Goal: Task Accomplishment & Management: Manage account settings

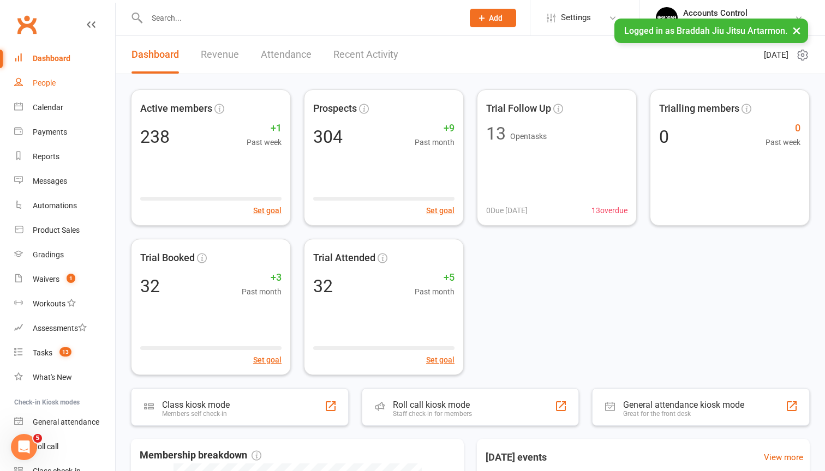
click at [36, 90] on link "People" at bounding box center [64, 83] width 101 height 25
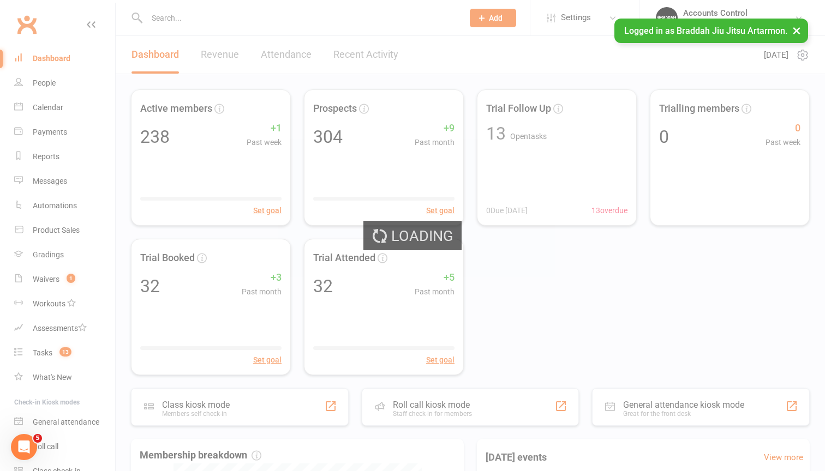
select select "100"
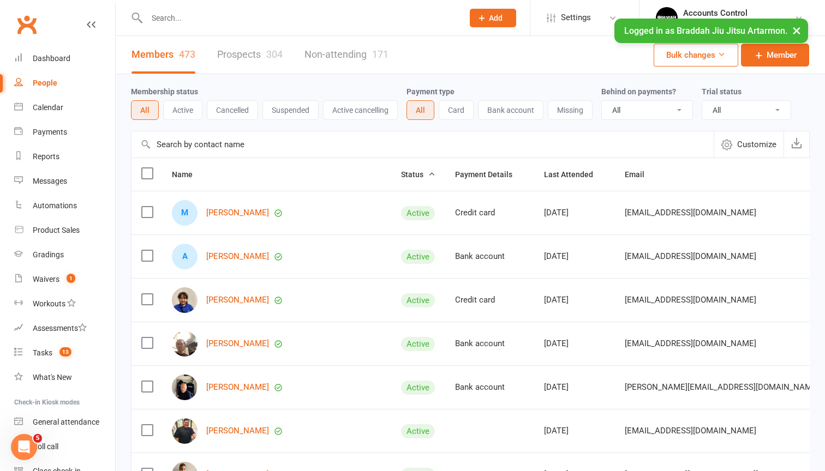
click at [226, 21] on input "text" at bounding box center [299, 17] width 312 height 15
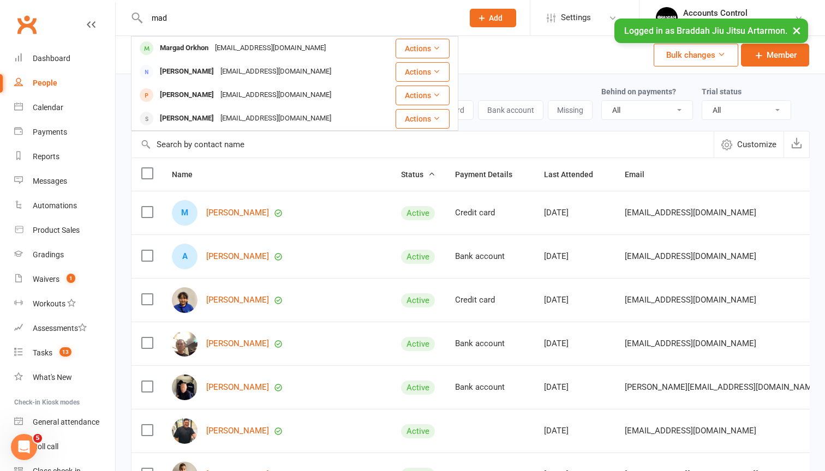
click at [449, 48] on button "Actions" at bounding box center [422, 49] width 54 height 20
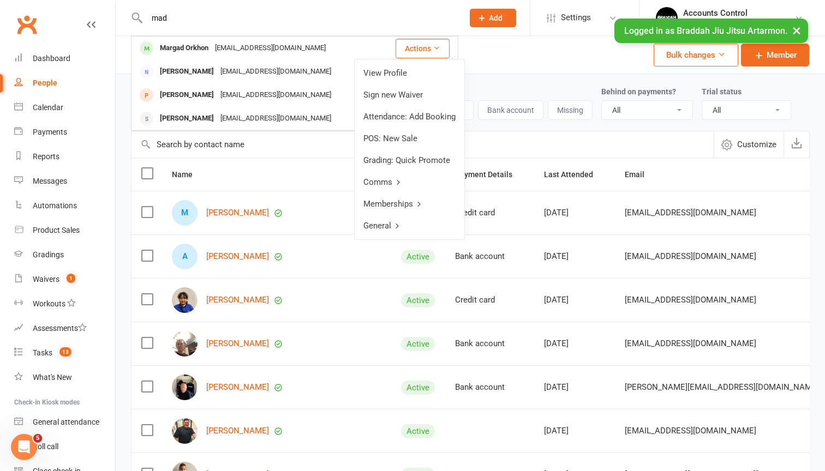
click at [195, 17] on input "mad" at bounding box center [299, 17] width 312 height 15
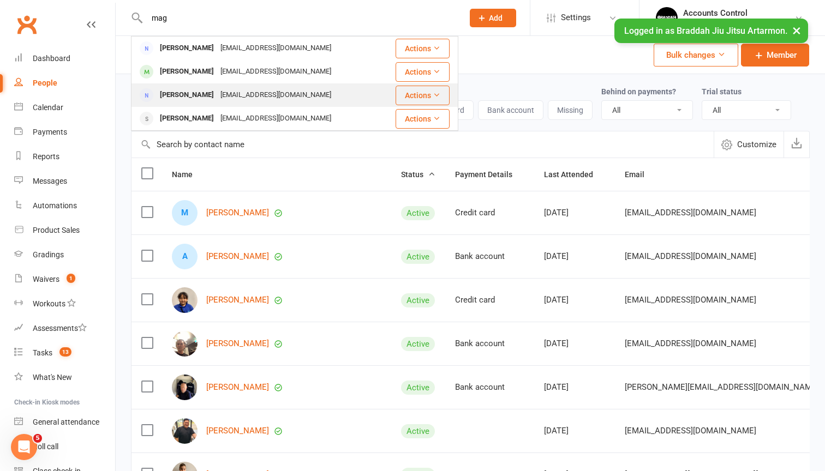
type input "mag"
click at [212, 97] on div "Magdalena Hawley" at bounding box center [187, 95] width 61 height 16
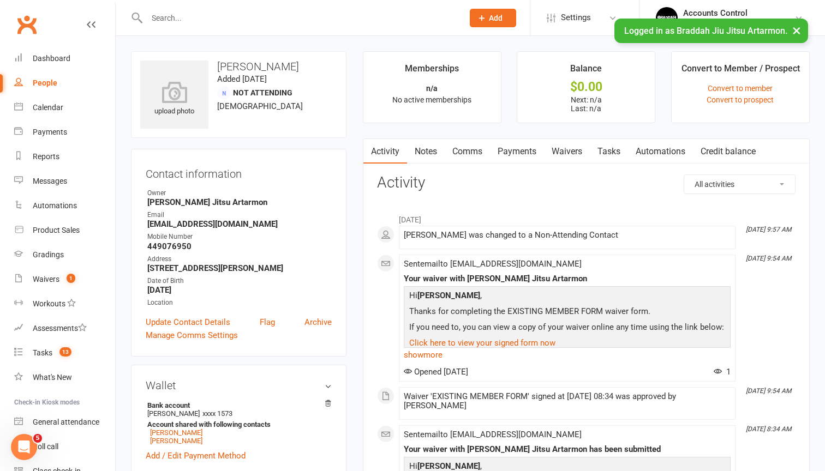
click at [190, 17] on input "text" at bounding box center [299, 17] width 312 height 15
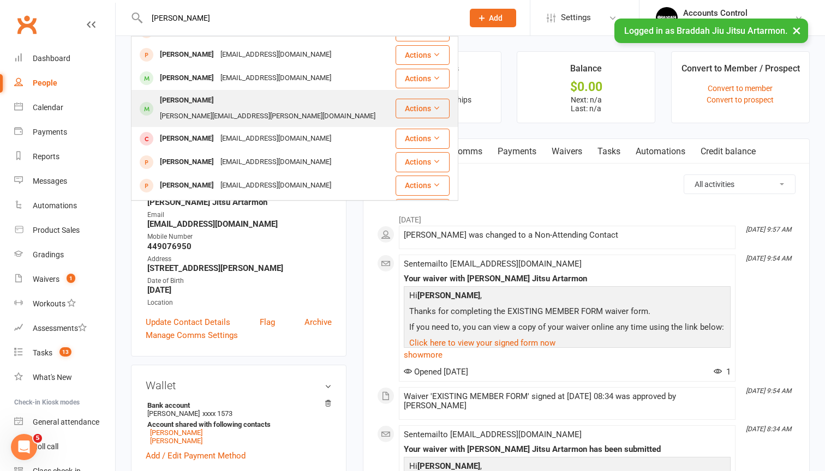
scroll to position [209, 0]
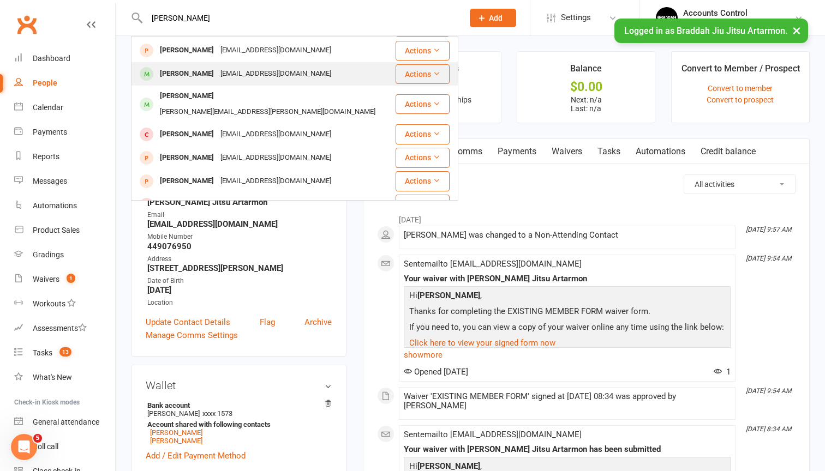
type input "Liam"
click at [183, 75] on div "Liam Hawley" at bounding box center [187, 74] width 61 height 16
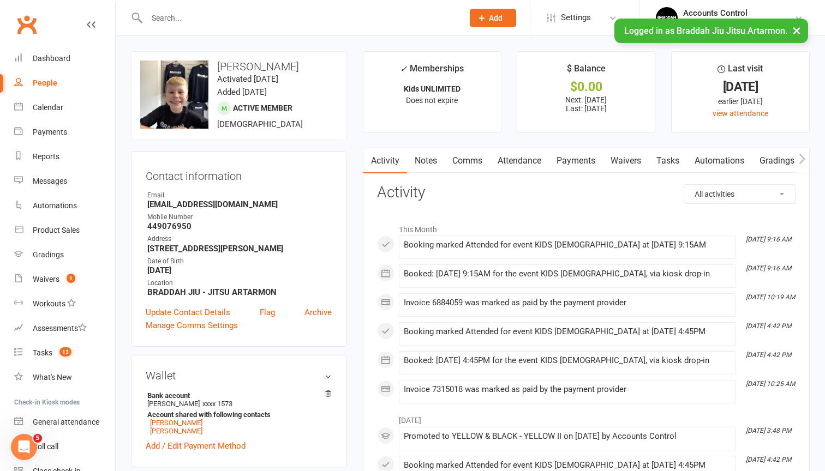
click at [638, 159] on link "Waivers" at bounding box center [626, 160] width 46 height 25
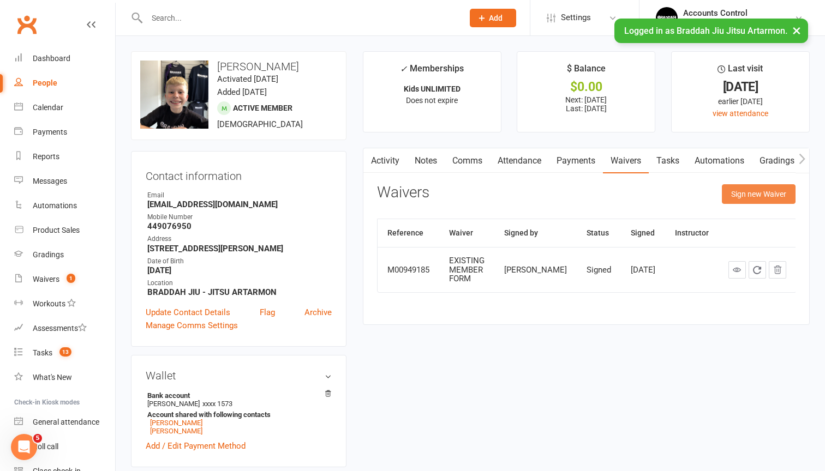
click at [744, 190] on button "Sign new Waiver" at bounding box center [759, 194] width 74 height 20
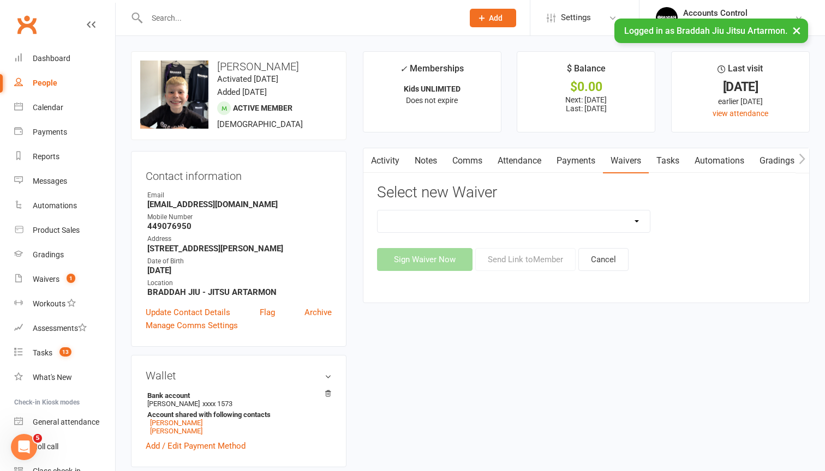
select select "13586"
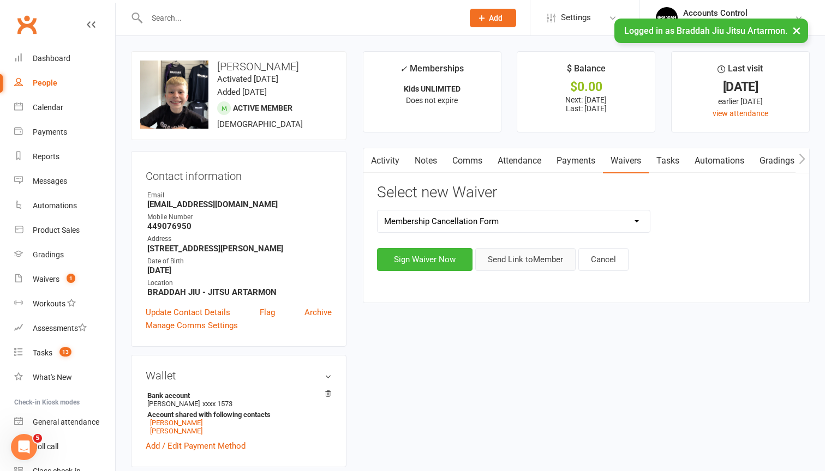
click at [541, 262] on button "Send Link to Member" at bounding box center [525, 259] width 100 height 23
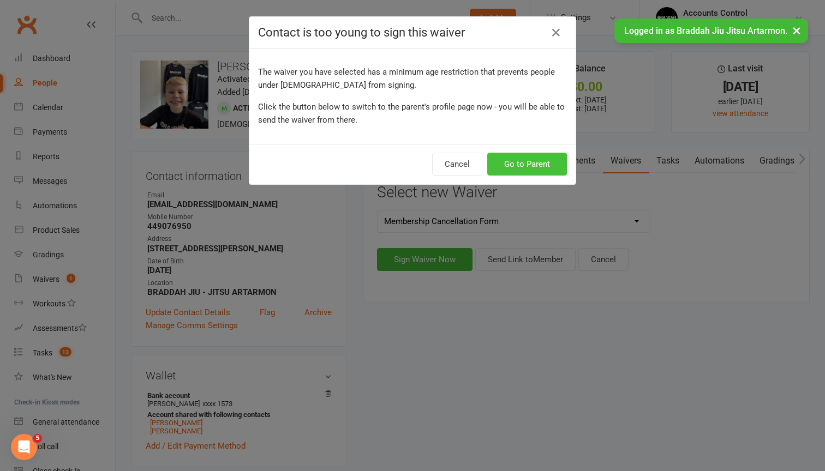
click at [549, 167] on button "Go to Parent" at bounding box center [527, 164] width 80 height 23
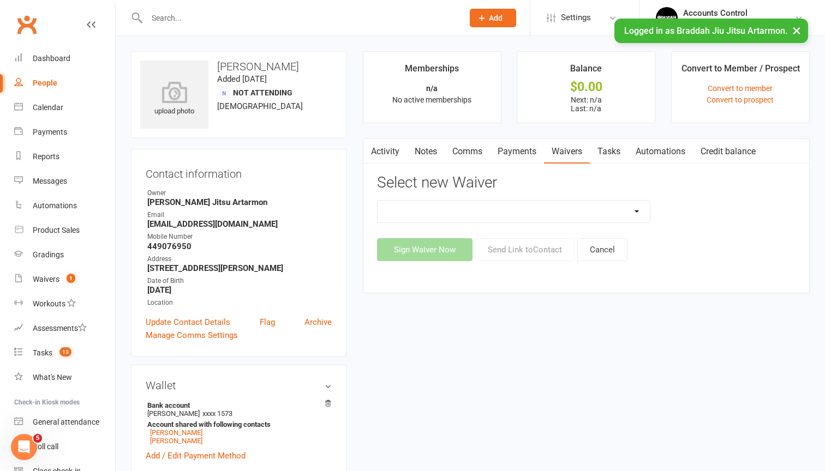
click at [225, 20] on input "text" at bounding box center [299, 17] width 312 height 15
type input "Paige"
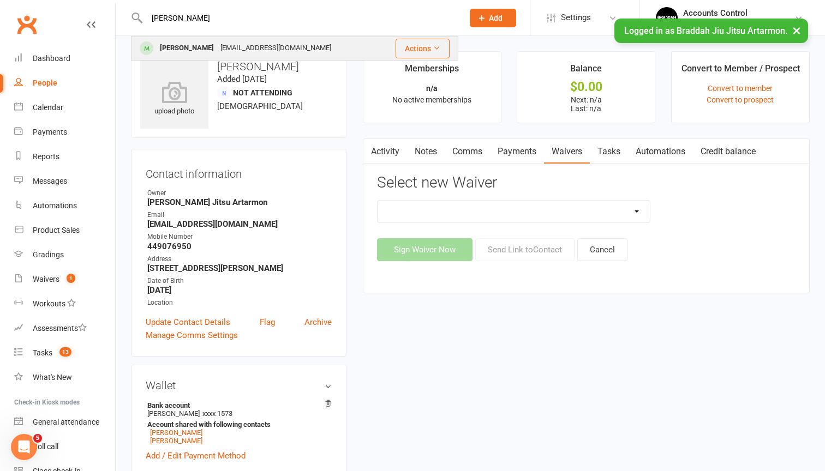
drag, startPoint x: 225, startPoint y: 20, endPoint x: 214, endPoint y: 51, distance: 33.5
click at [217, 51] on div "magdalenah2012@yahoo.co.uk" at bounding box center [275, 48] width 117 height 16
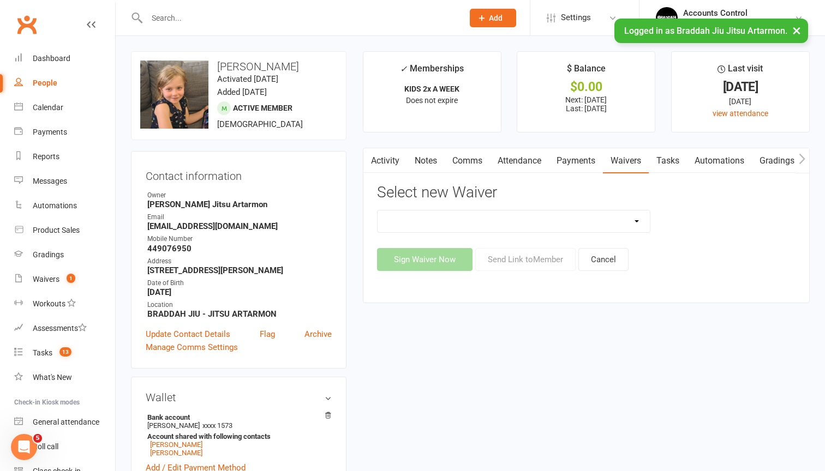
select select "13586"
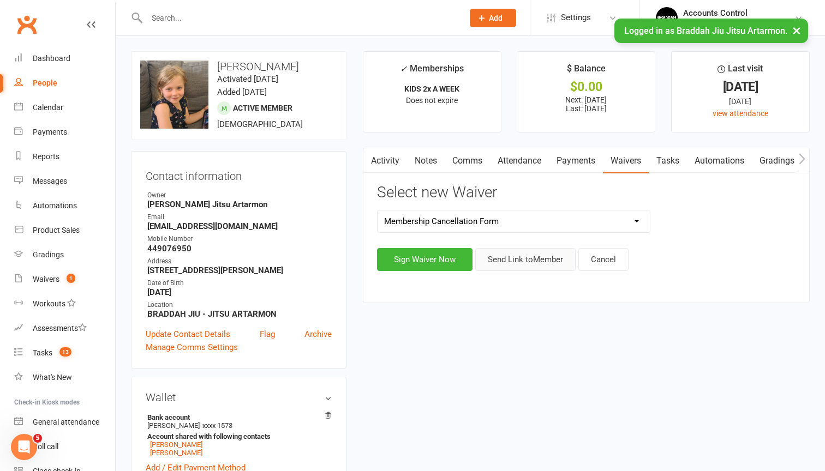
click at [540, 252] on button "Send Link to Member" at bounding box center [525, 259] width 100 height 23
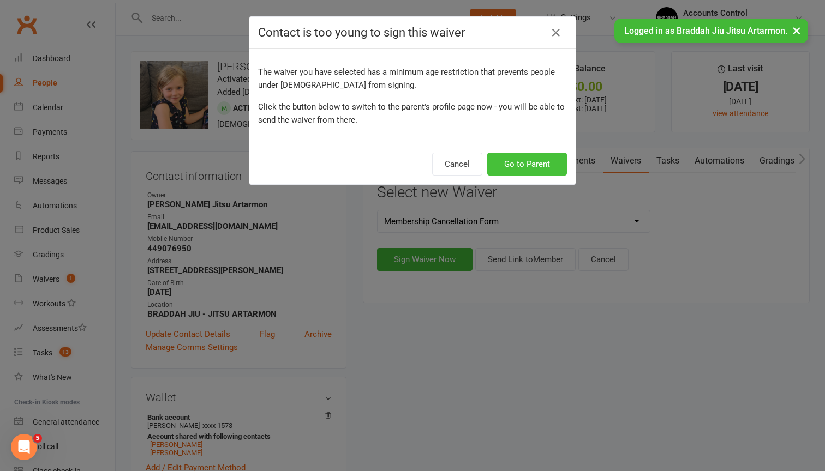
click at [532, 168] on button "Go to Parent" at bounding box center [527, 164] width 80 height 23
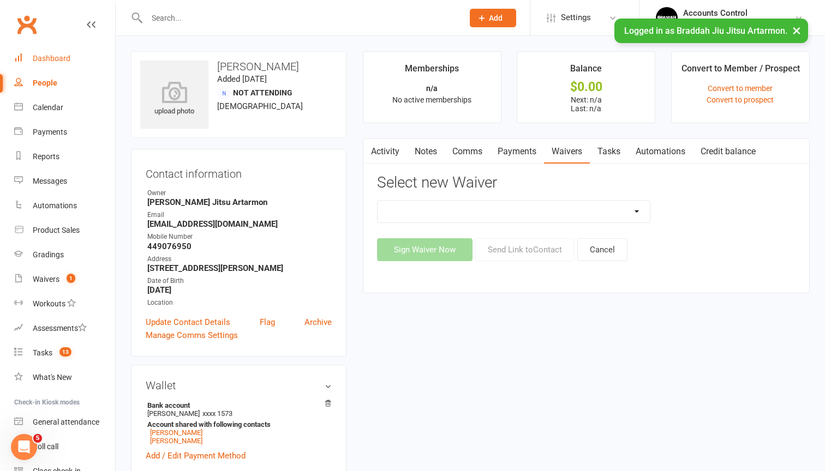
click at [60, 63] on link "Dashboard" at bounding box center [64, 58] width 101 height 25
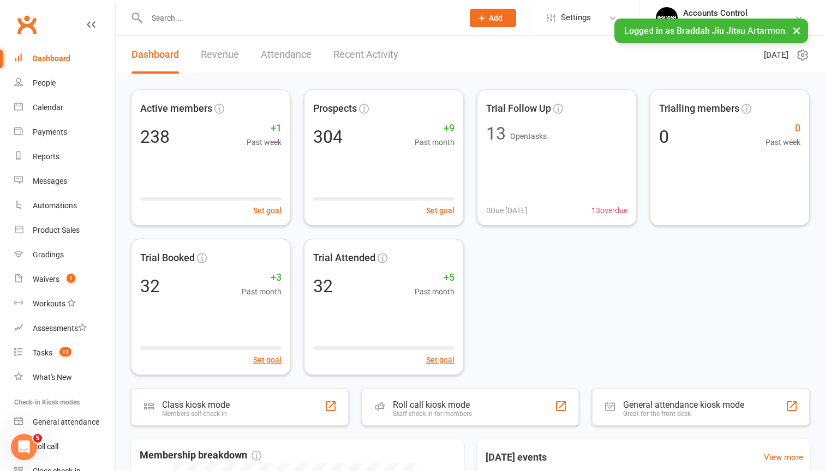
click at [68, 56] on div "Dashboard" at bounding box center [52, 58] width 38 height 9
click at [796, 29] on button "×" at bounding box center [796, 30] width 20 height 23
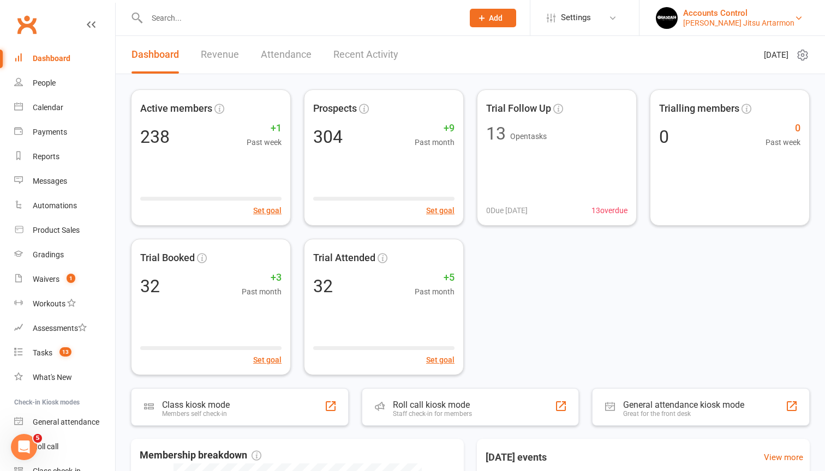
click at [730, 19] on div "Braddah Jiu Jitsu Artarmon" at bounding box center [738, 23] width 111 height 10
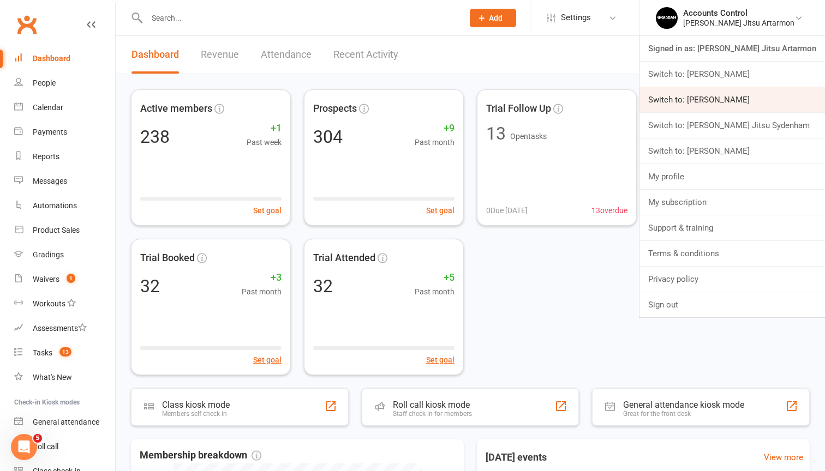
click at [725, 102] on link "Switch to: [PERSON_NAME]" at bounding box center [731, 99] width 185 height 25
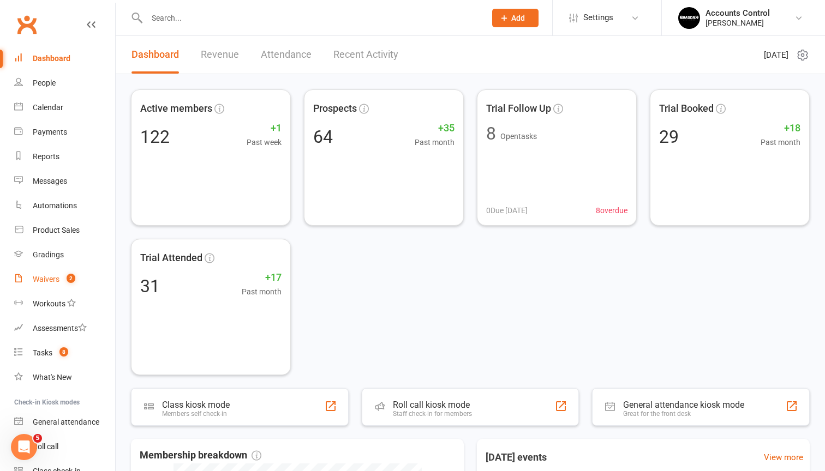
click at [58, 273] on link "Waivers 2" at bounding box center [64, 279] width 101 height 25
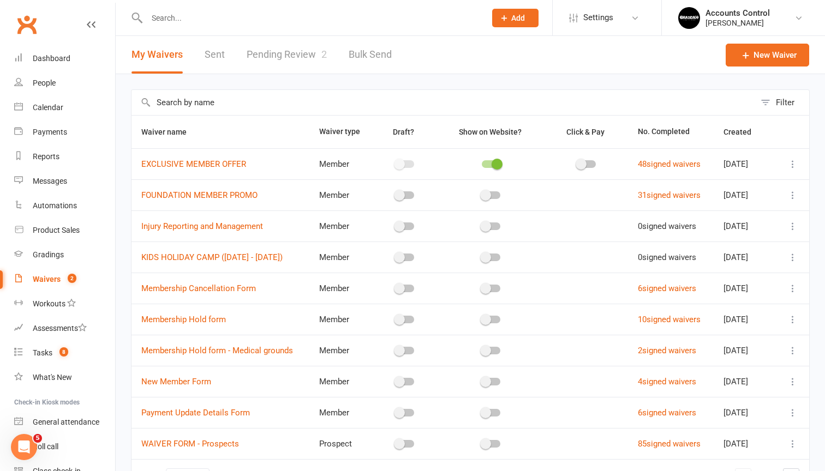
click at [265, 57] on link "Pending Review 2" at bounding box center [287, 55] width 80 height 38
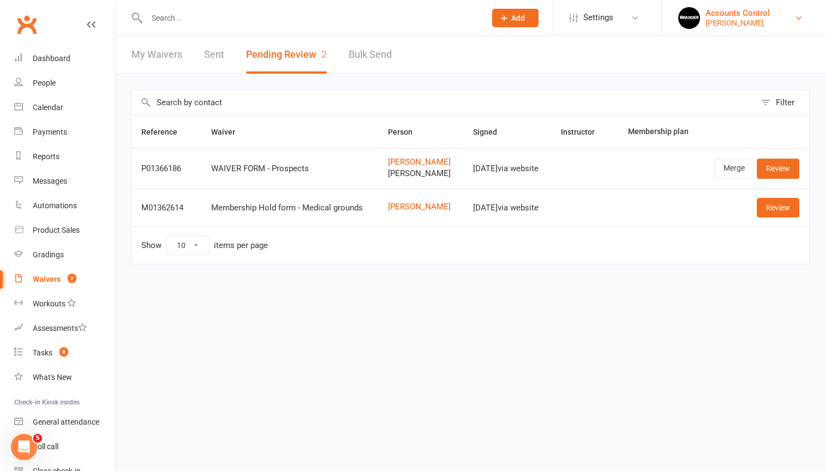
click at [767, 26] on div "Braddah Jiu Jitsu Maroubra" at bounding box center [737, 23] width 64 height 10
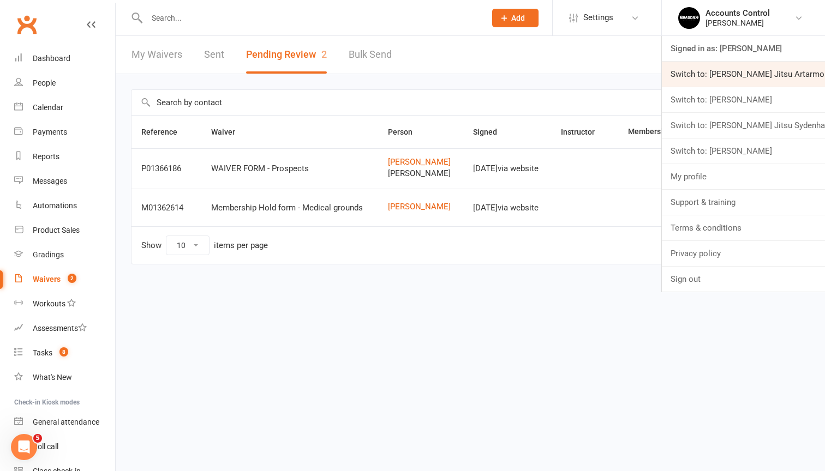
click at [766, 75] on link "Switch to: [PERSON_NAME] Jitsu Artarmon" at bounding box center [743, 74] width 163 height 25
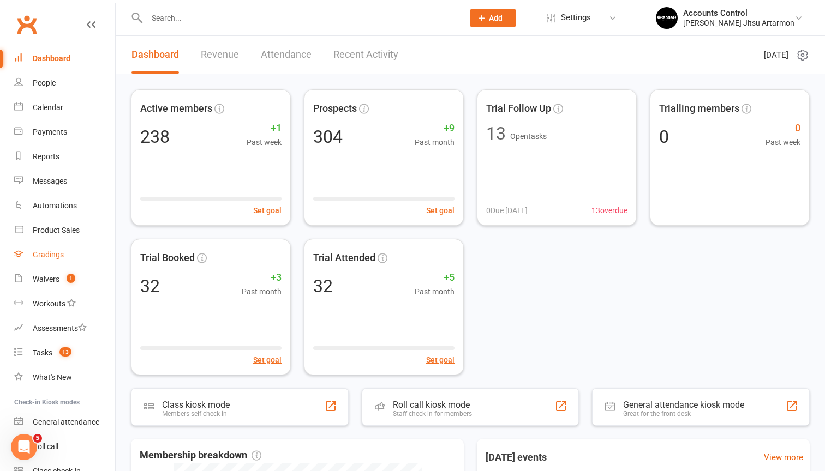
click at [40, 250] on div "Gradings" at bounding box center [48, 254] width 31 height 9
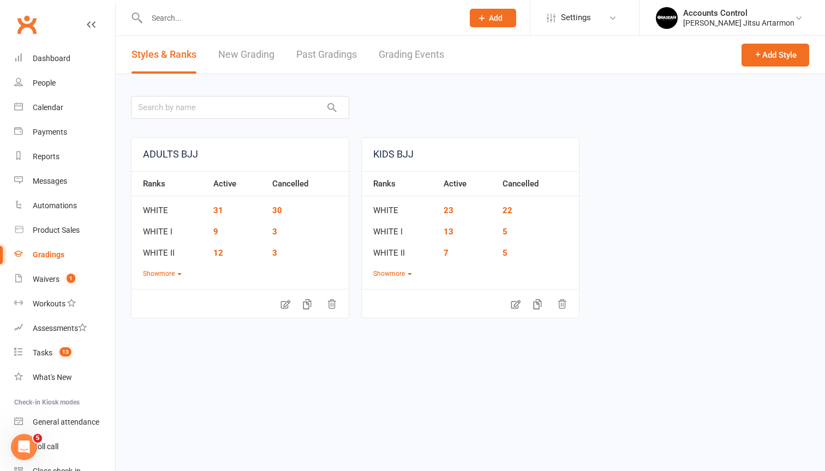
click at [245, 59] on link "New Grading" at bounding box center [246, 55] width 56 height 38
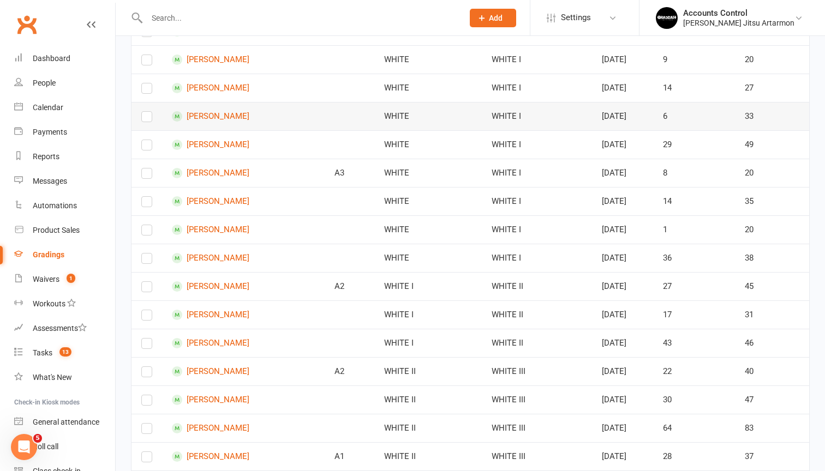
scroll to position [328, 0]
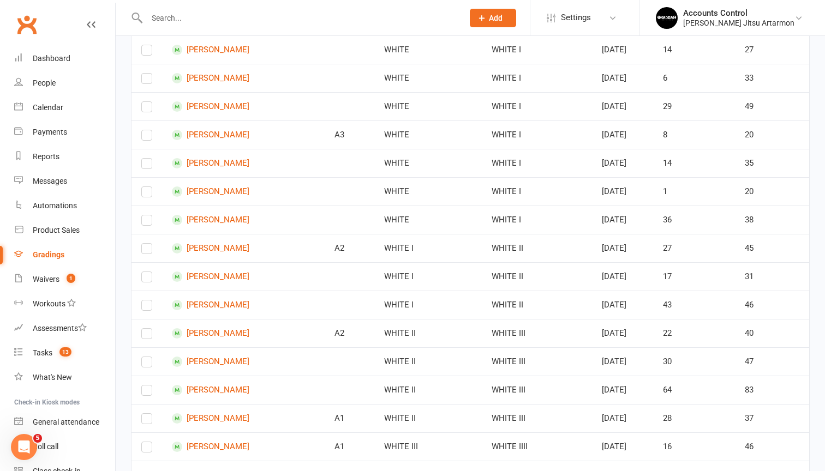
click at [247, 21] on input "text" at bounding box center [299, 17] width 312 height 15
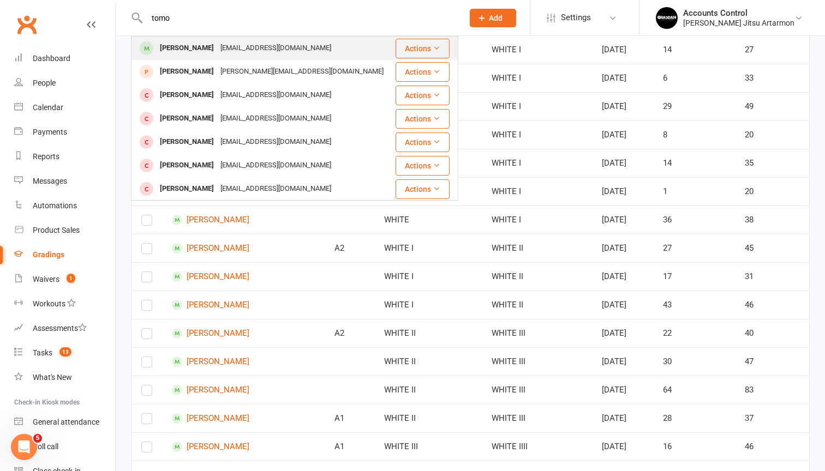
type input "tomo"
click at [438, 48] on button "Actions" at bounding box center [422, 49] width 54 height 20
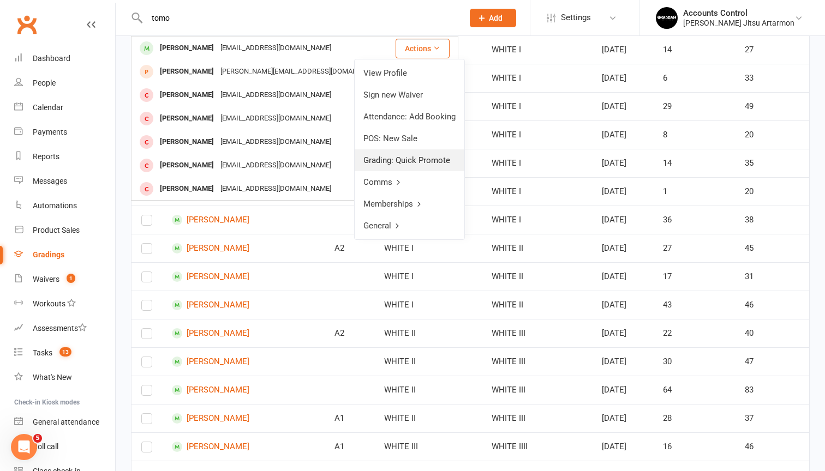
click at [425, 155] on link "Grading: Quick Promote" at bounding box center [410, 160] width 110 height 22
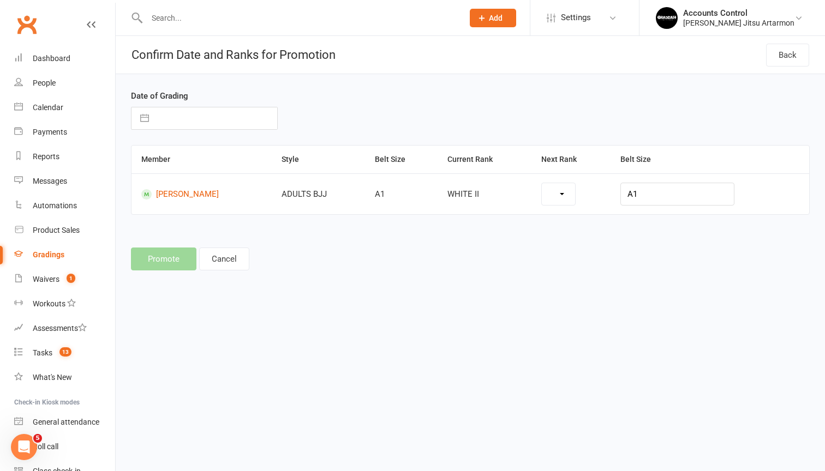
scroll to position [0, 0]
select select "33467"
click at [148, 120] on button "button" at bounding box center [145, 118] width 20 height 22
select select "8"
select select "2025"
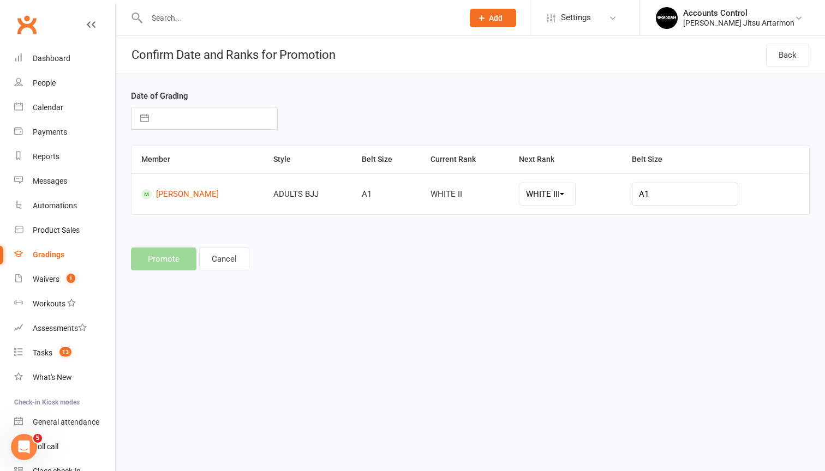
select select "9"
select select "2025"
select select "10"
select select "2025"
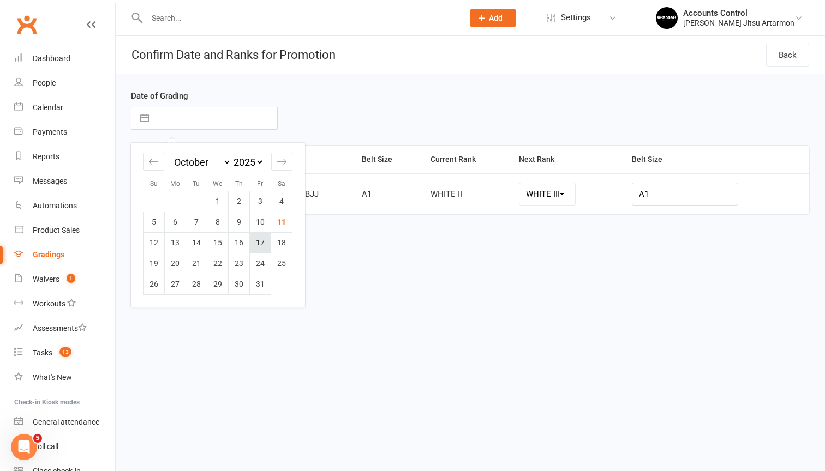
click at [257, 245] on td "17" at bounding box center [260, 242] width 21 height 21
type input "17 Oct 2025"
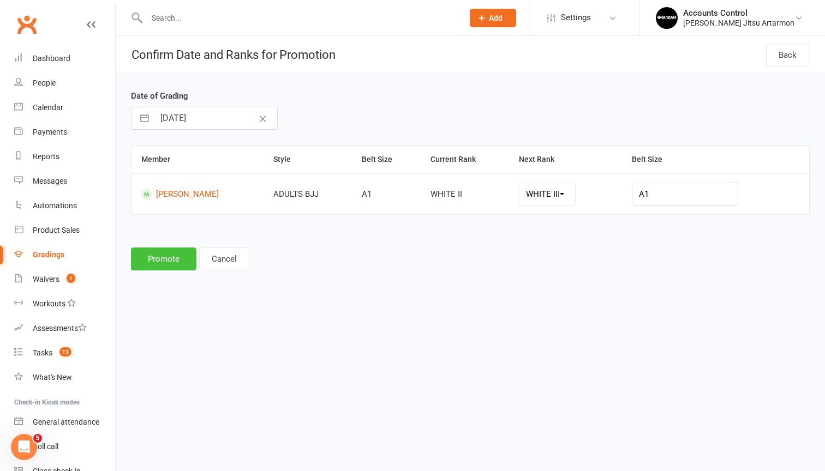
click at [153, 262] on button "Promote" at bounding box center [163, 259] width 65 height 23
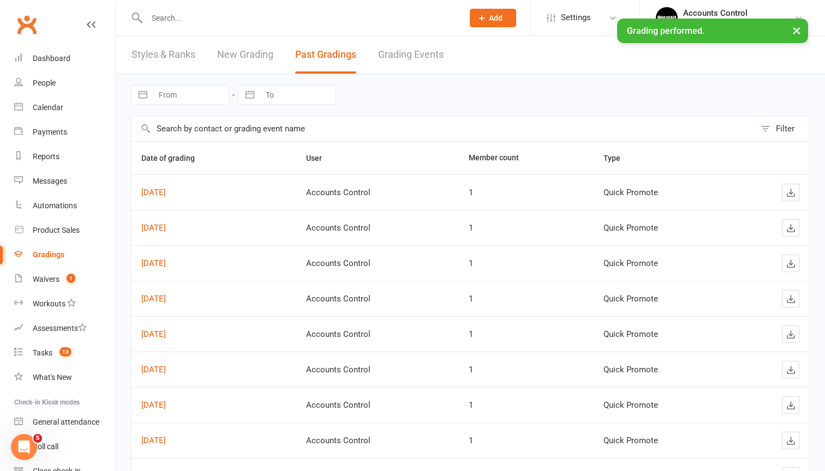
click at [255, 53] on link "New Grading" at bounding box center [245, 55] width 56 height 38
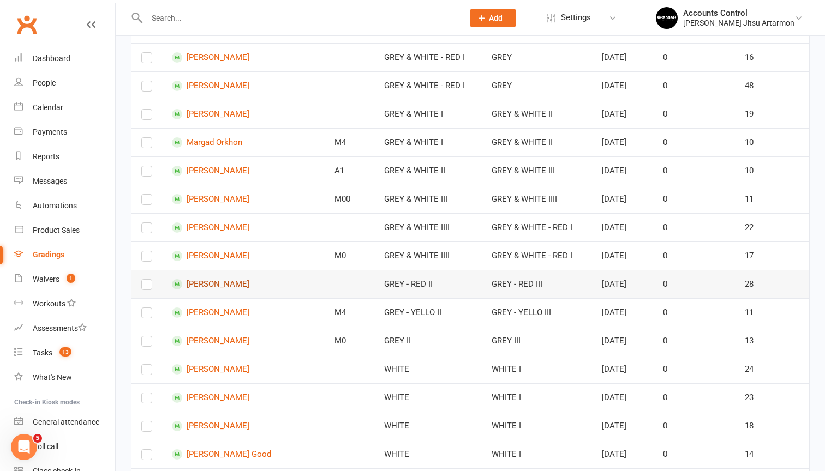
scroll to position [833, 0]
click at [266, 11] on input "text" at bounding box center [299, 17] width 312 height 15
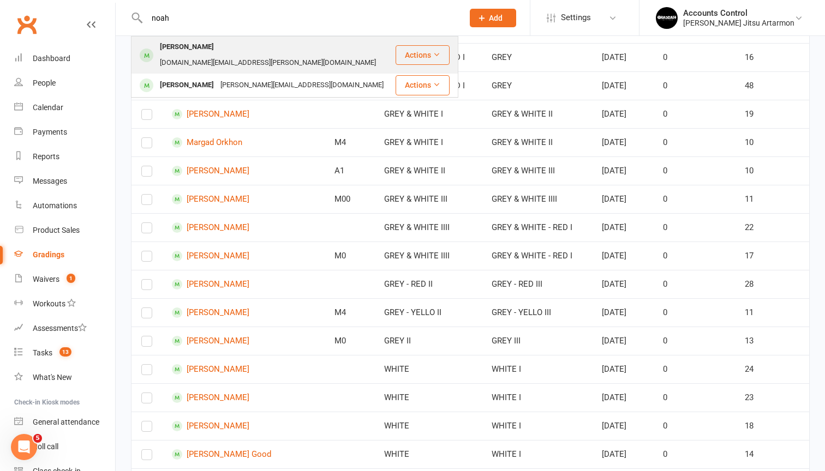
type input "noah"
click at [449, 51] on button "Actions" at bounding box center [422, 55] width 54 height 20
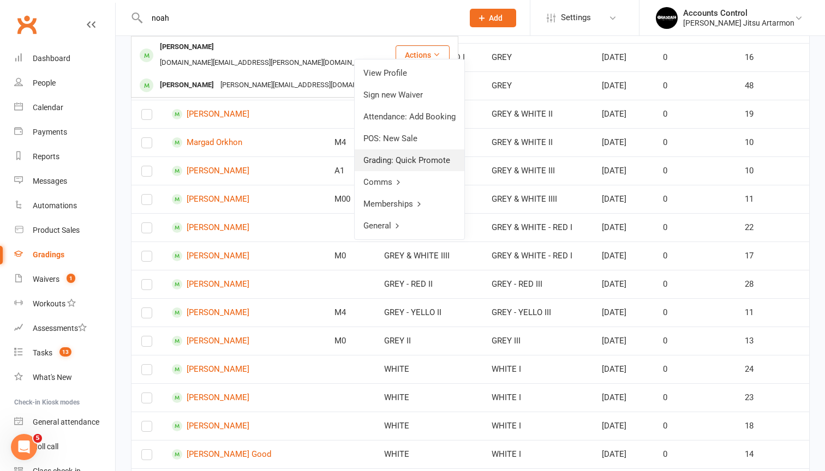
click at [431, 157] on link "Grading: Quick Promote" at bounding box center [410, 160] width 110 height 22
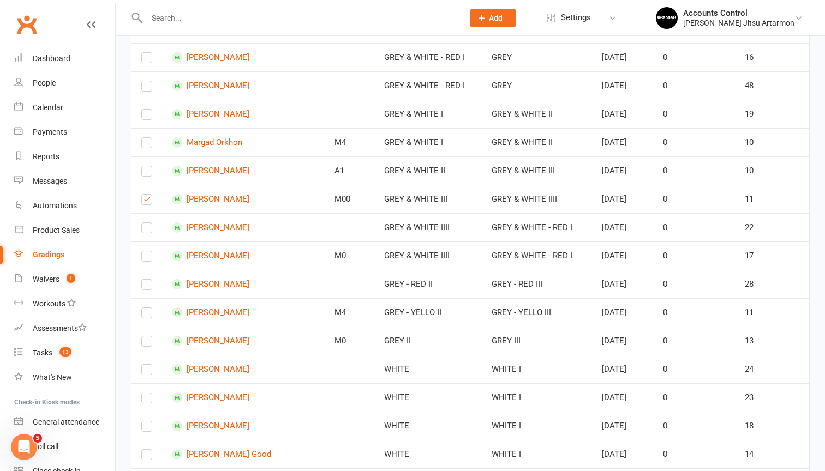
scroll to position [0, 0]
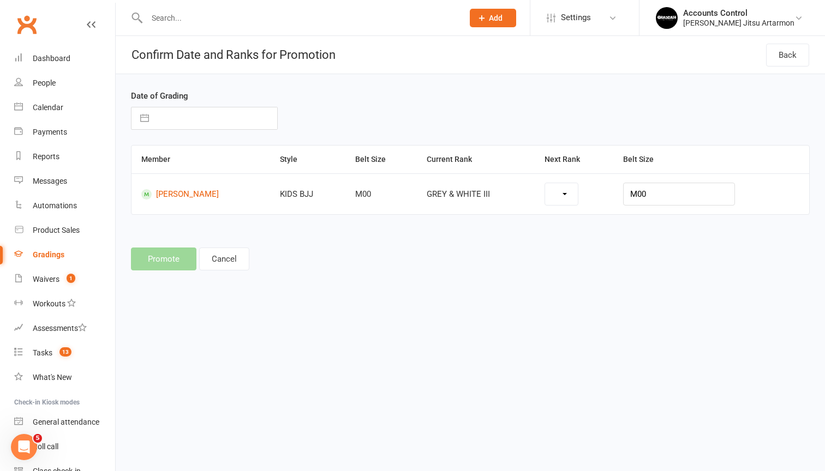
select select "35505"
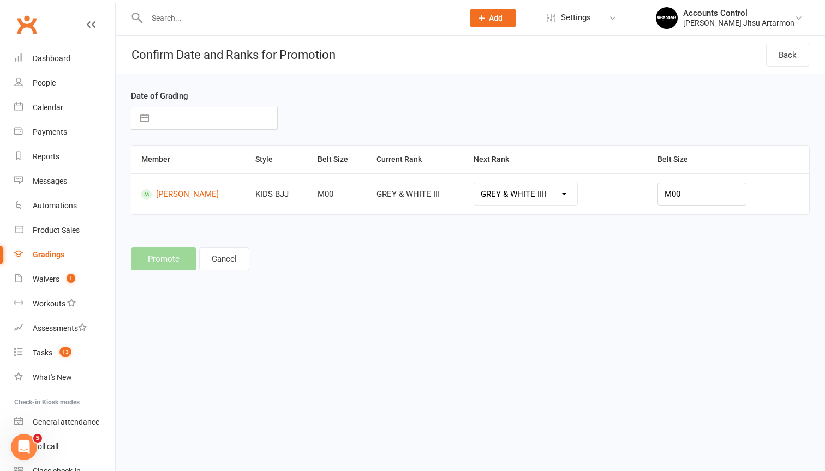
click at [145, 120] on button "button" at bounding box center [145, 118] width 20 height 22
select select "8"
select select "2025"
select select "9"
select select "2025"
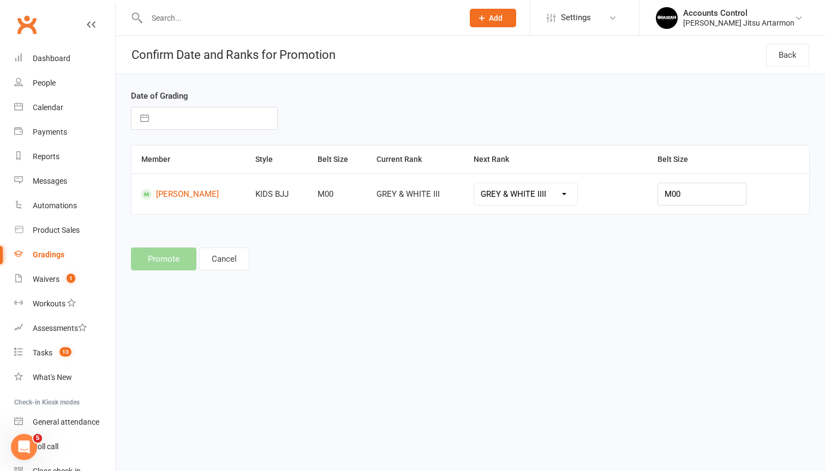
select select "10"
select select "2025"
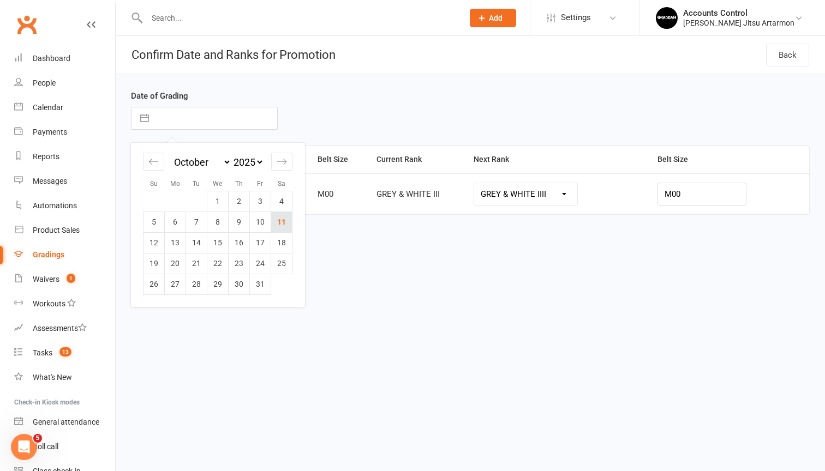
click at [283, 227] on td "11" at bounding box center [281, 222] width 21 height 21
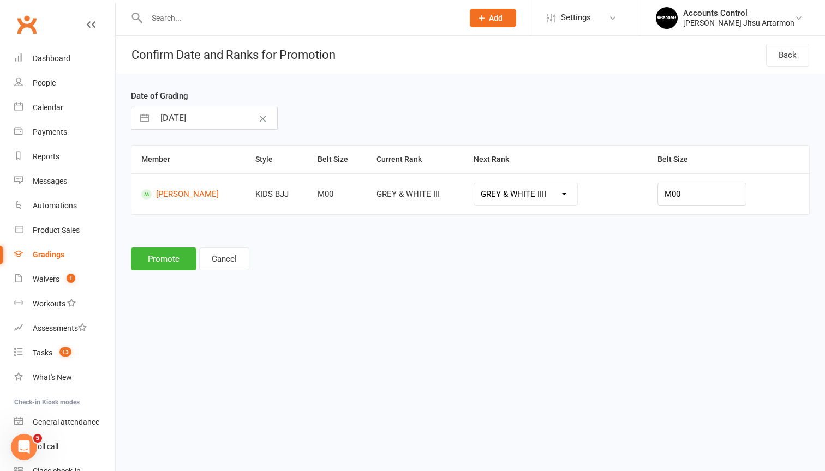
type input "11 Oct 2025"
click at [178, 255] on button "Promote" at bounding box center [163, 259] width 65 height 23
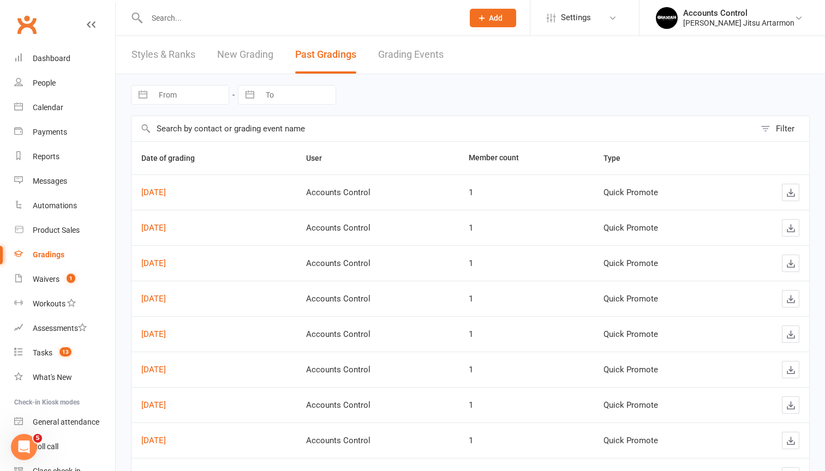
click at [234, 51] on link "New Grading" at bounding box center [245, 55] width 56 height 38
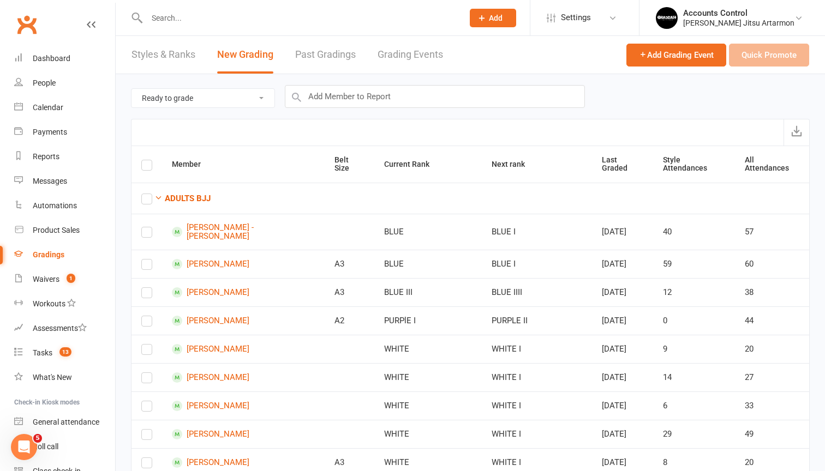
click at [229, 19] on input "text" at bounding box center [299, 17] width 312 height 15
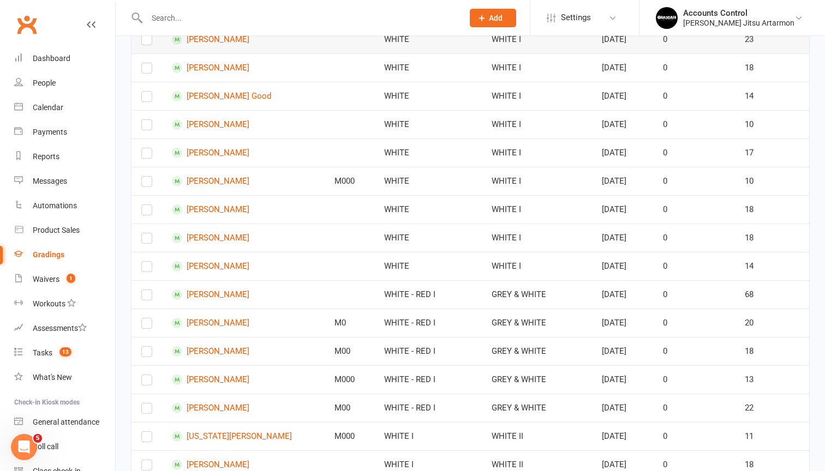
scroll to position [1166, 0]
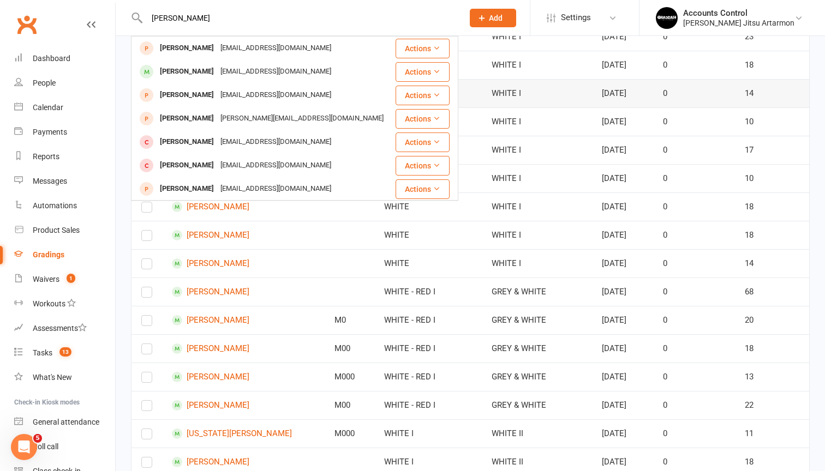
type input "Eliana"
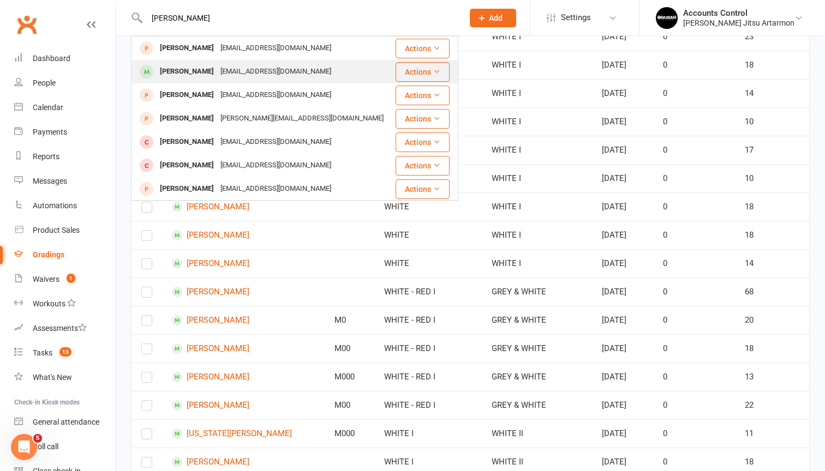
click at [449, 69] on button "Actions" at bounding box center [422, 72] width 54 height 20
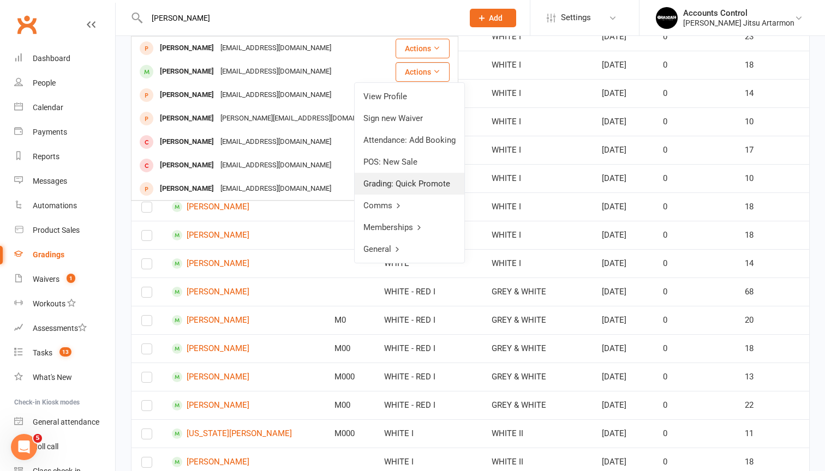
click at [430, 187] on link "Grading: Quick Promote" at bounding box center [410, 184] width 110 height 22
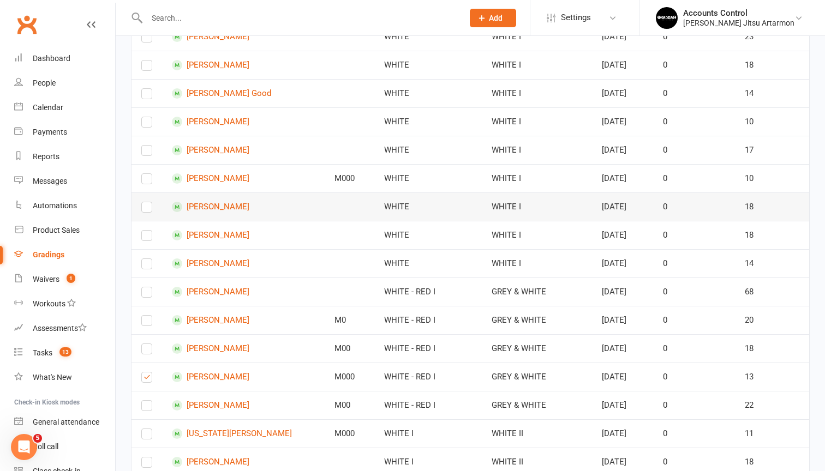
scroll to position [0, 0]
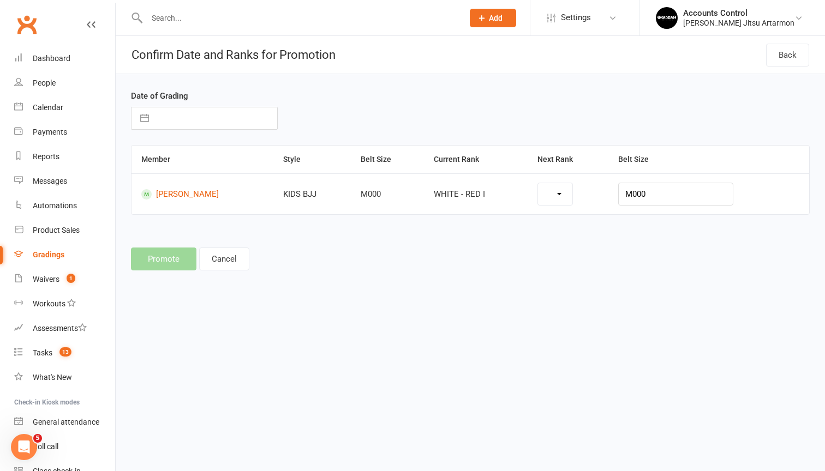
select select "35501"
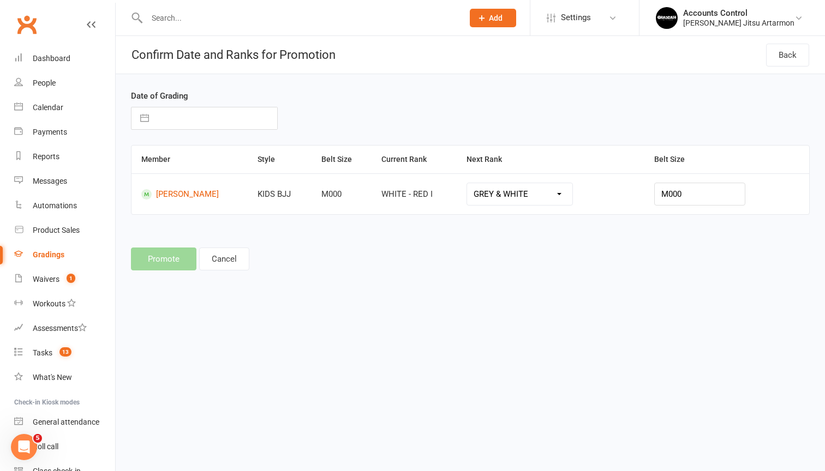
click at [146, 117] on button "button" at bounding box center [145, 118] width 20 height 22
select select "8"
select select "2025"
select select "9"
select select "2025"
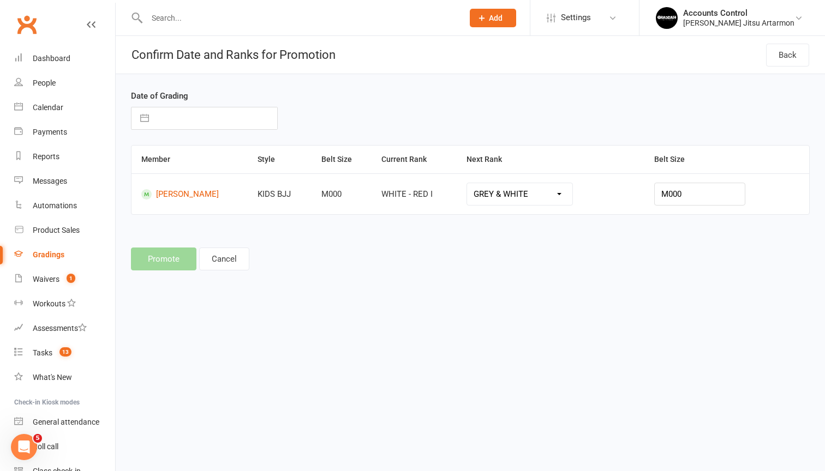
select select "10"
select select "2025"
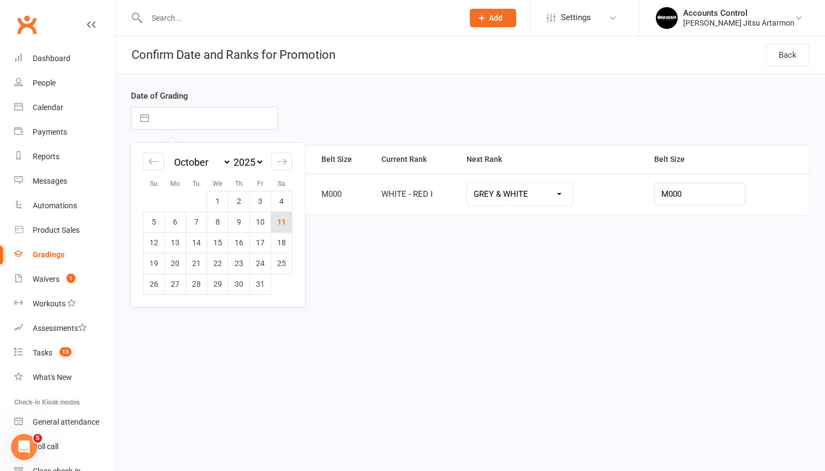
click at [280, 224] on td "11" at bounding box center [281, 222] width 21 height 21
type input "11 Oct 2025"
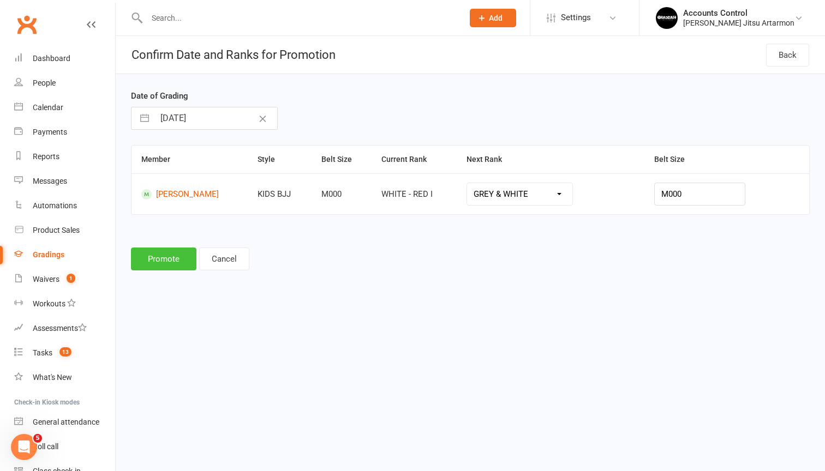
click at [170, 262] on button "Promote" at bounding box center [163, 259] width 65 height 23
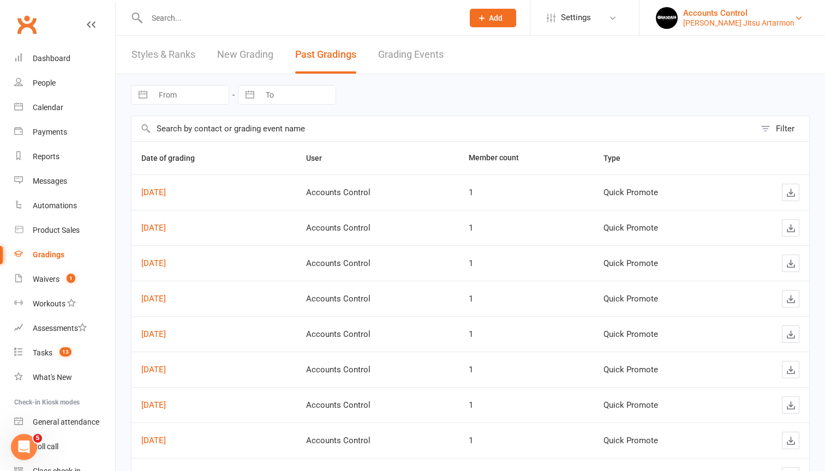
click at [789, 8] on div "Accounts Control" at bounding box center [738, 13] width 111 height 10
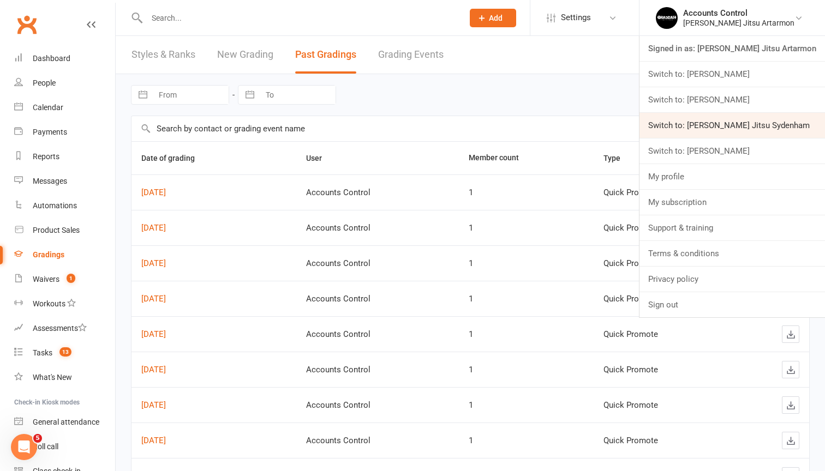
click at [778, 133] on link "Switch to: [PERSON_NAME] Jitsu Sydenham" at bounding box center [731, 125] width 185 height 25
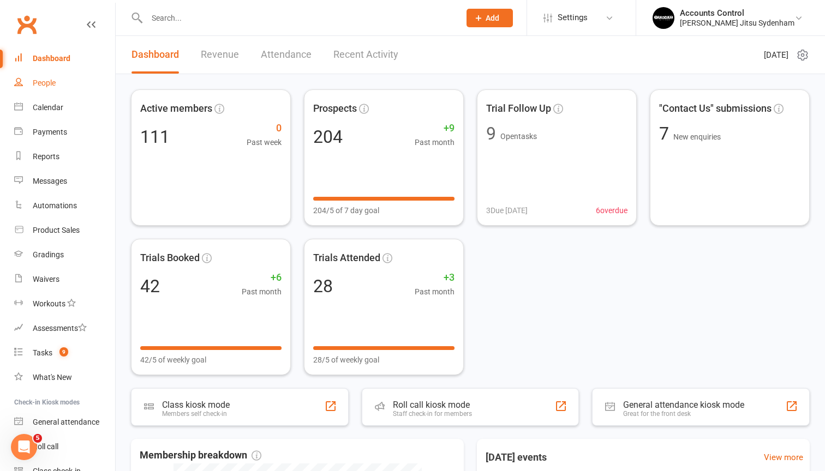
click at [41, 81] on div "People" at bounding box center [44, 83] width 23 height 9
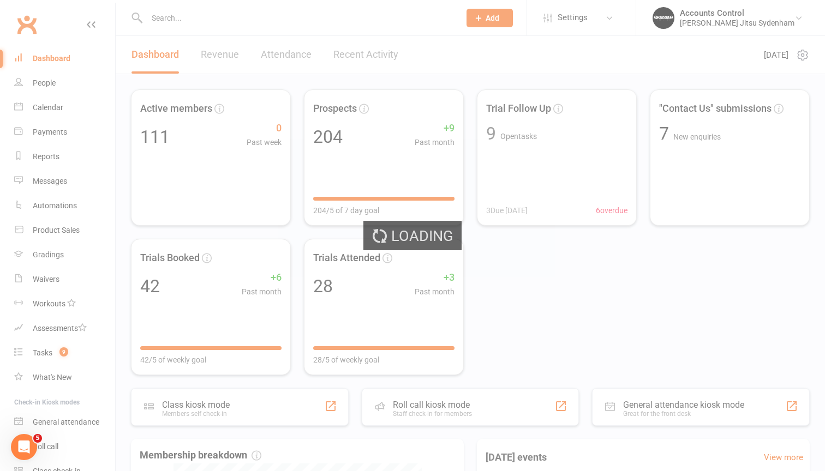
select select "100"
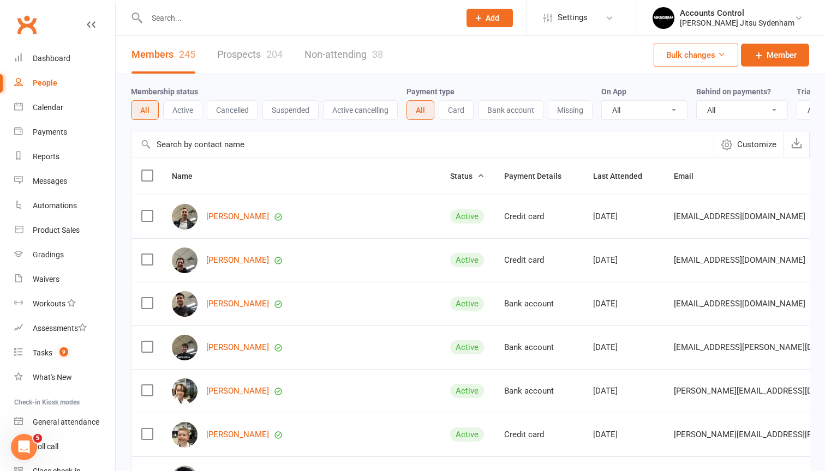
click at [233, 62] on link "Prospects 204" at bounding box center [249, 55] width 65 height 38
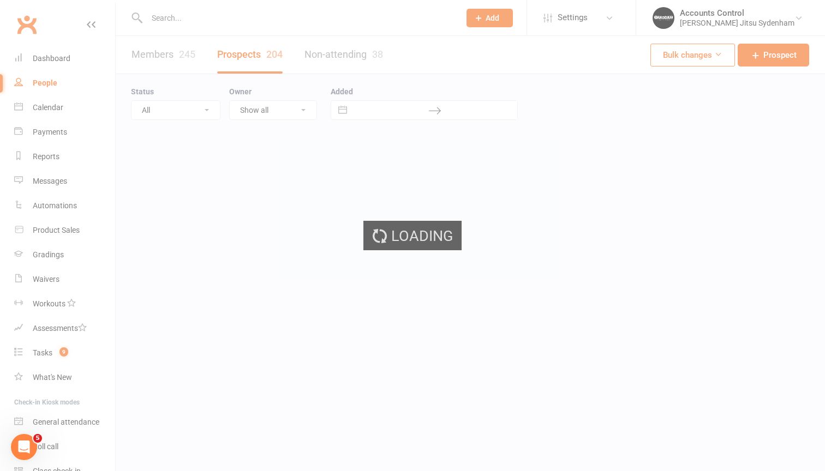
select select "100"
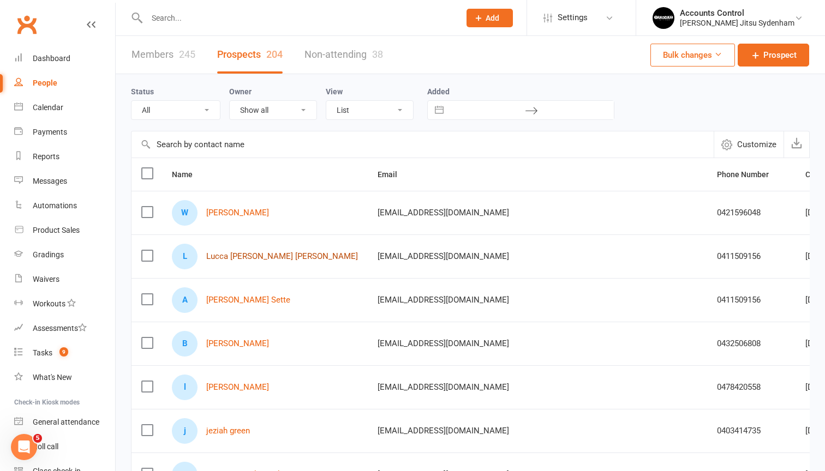
click at [250, 255] on link "Lucca [PERSON_NAME] [PERSON_NAME]" at bounding box center [282, 256] width 152 height 9
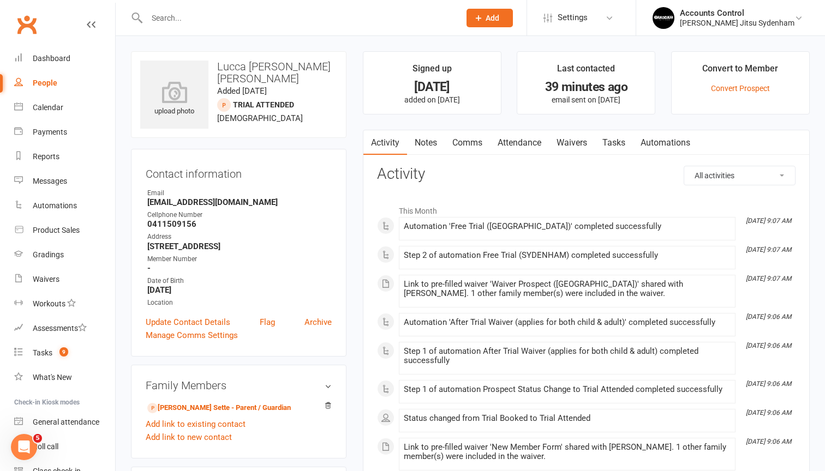
click at [573, 136] on link "Waivers" at bounding box center [572, 142] width 46 height 25
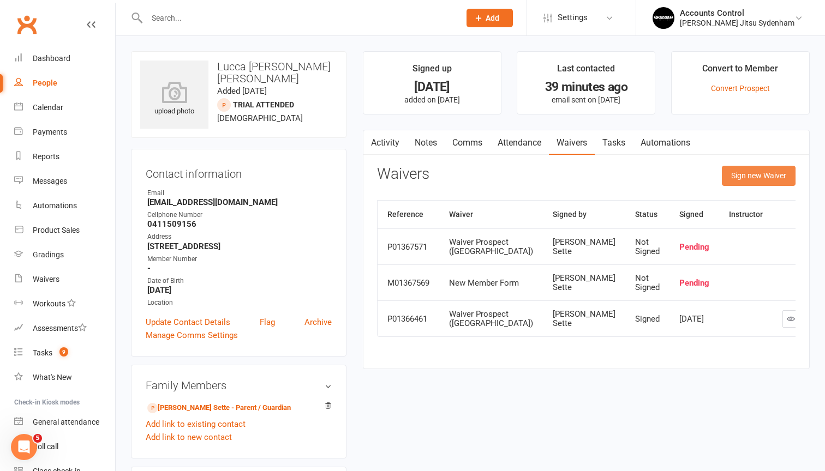
click at [755, 175] on button "Sign new Waiver" at bounding box center [759, 176] width 74 height 20
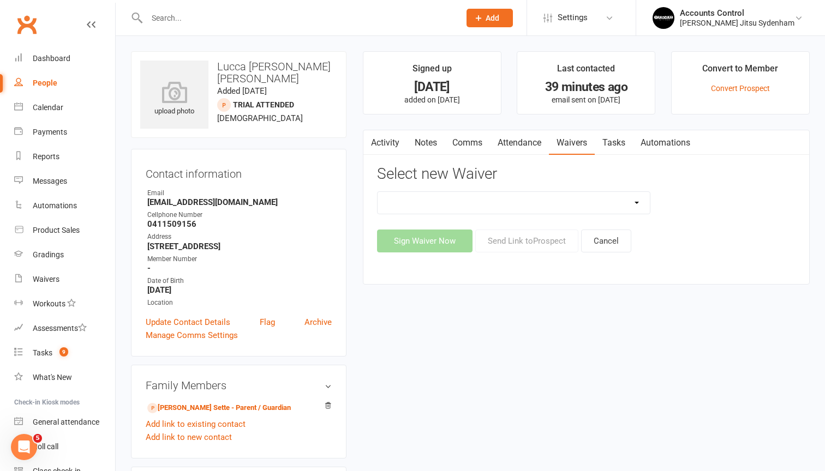
select select "13505"
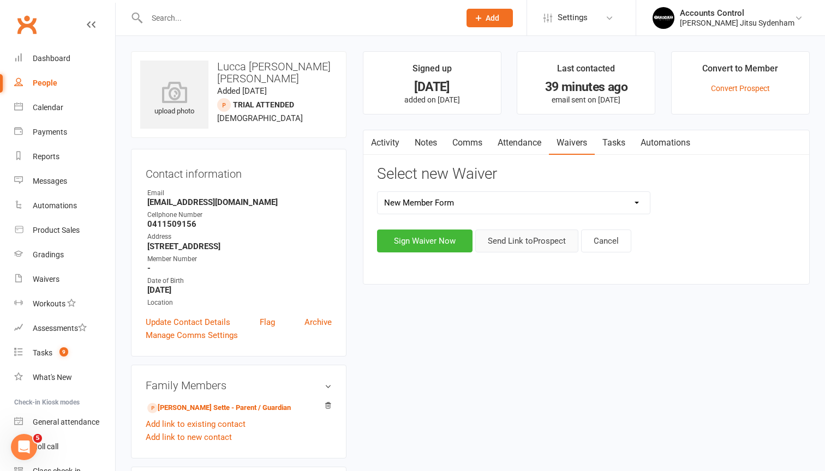
click at [501, 246] on button "Send Link to Prospect" at bounding box center [526, 241] width 103 height 23
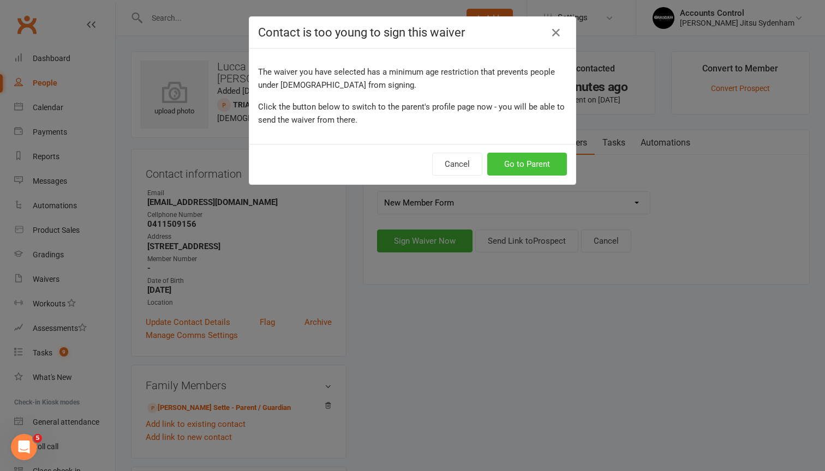
click at [527, 161] on button "Go to Parent" at bounding box center [527, 164] width 80 height 23
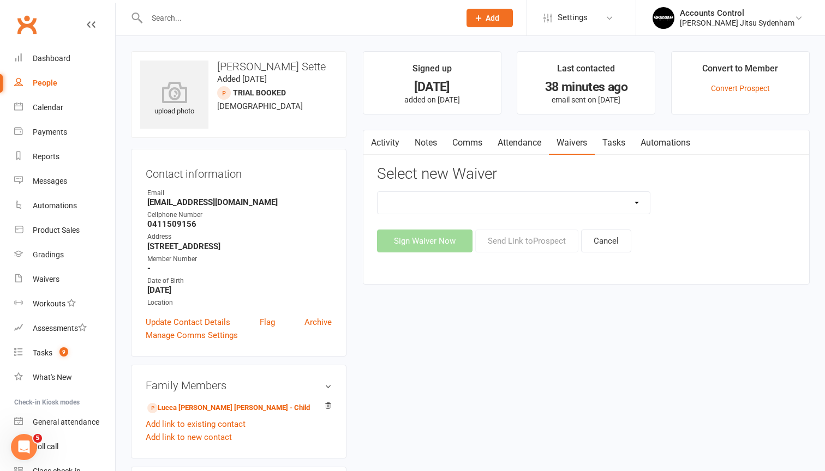
click at [38, 85] on div "People" at bounding box center [45, 83] width 25 height 9
select select "100"
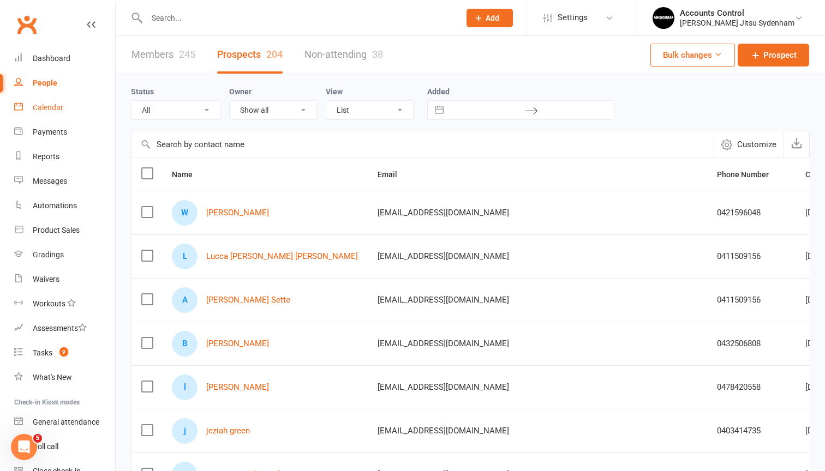
click at [46, 114] on link "Calendar" at bounding box center [64, 107] width 101 height 25
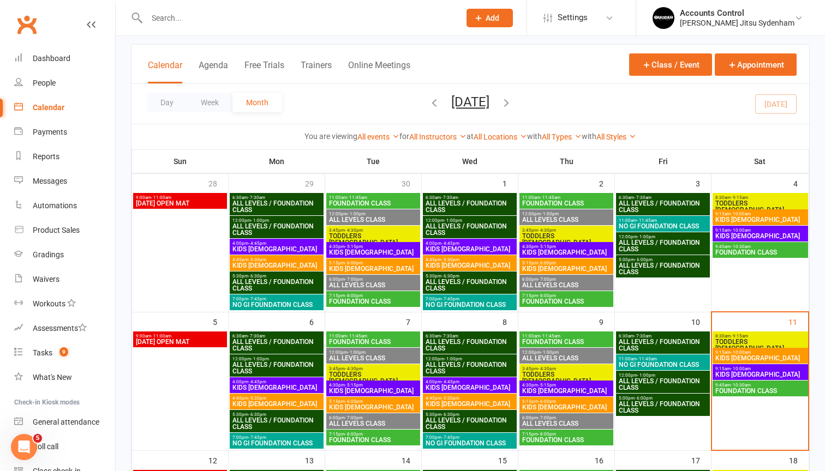
scroll to position [59, 0]
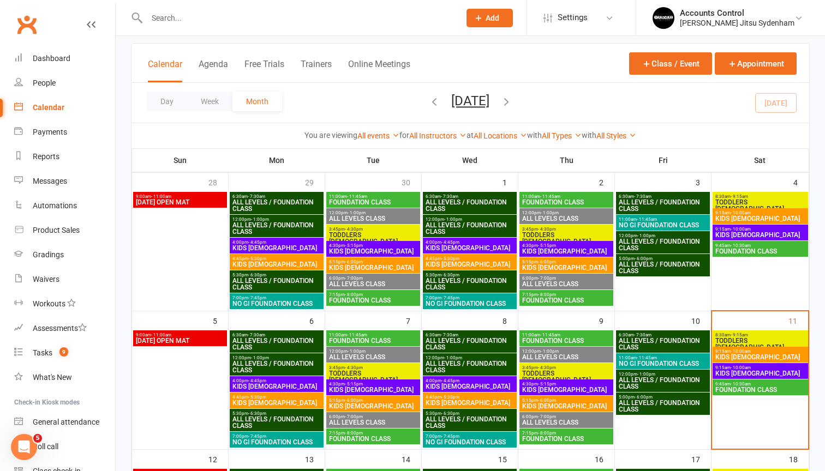
click at [753, 339] on span "TODDLERS 3 TO 5 YO" at bounding box center [759, 344] width 91 height 13
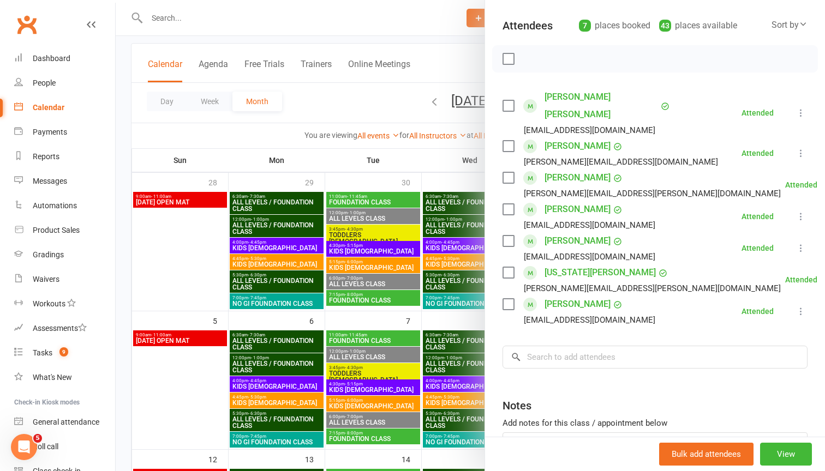
scroll to position [112, 0]
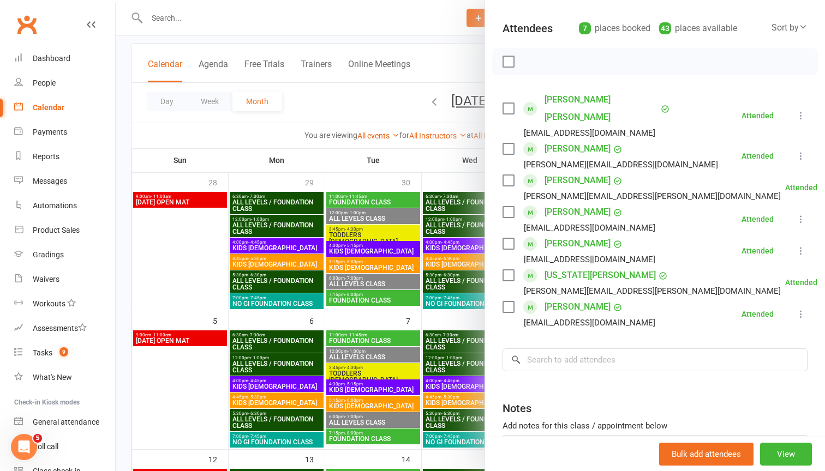
click at [369, 100] on div at bounding box center [470, 235] width 709 height 471
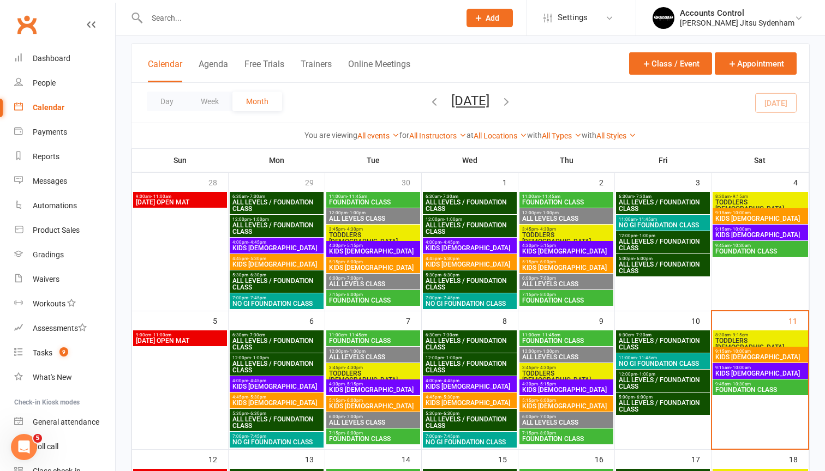
click at [741, 331] on div "8:30am - 9:15am TODDLERS 3 TO 5 YO" at bounding box center [759, 342] width 95 height 22
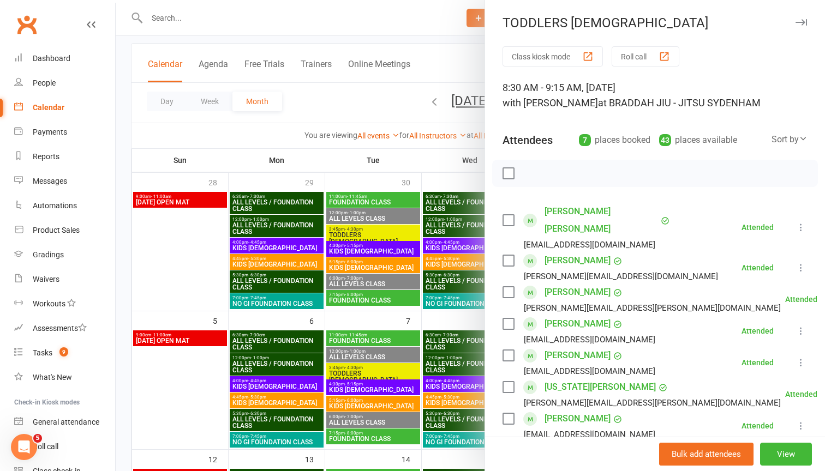
click at [377, 103] on div at bounding box center [470, 235] width 709 height 471
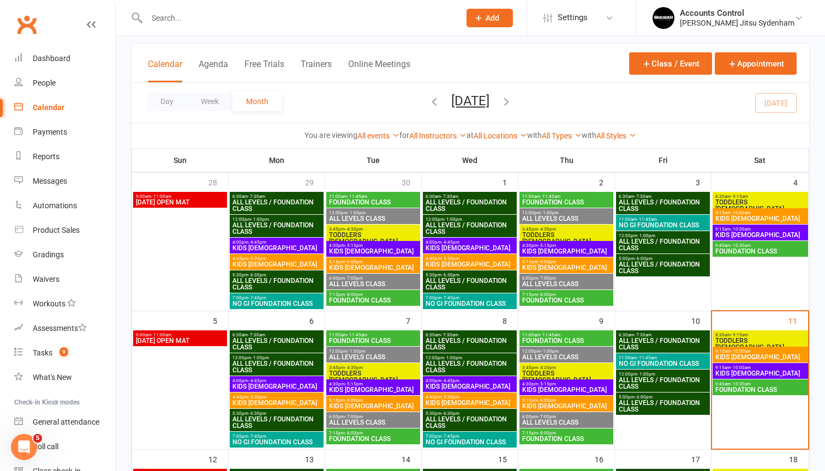
click at [744, 349] on span "- 10:00am" at bounding box center [740, 351] width 20 height 5
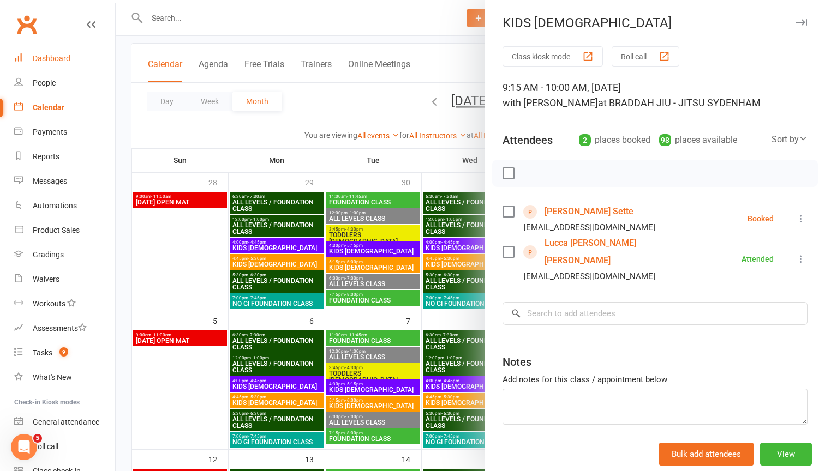
click at [52, 61] on div "Dashboard" at bounding box center [52, 58] width 38 height 9
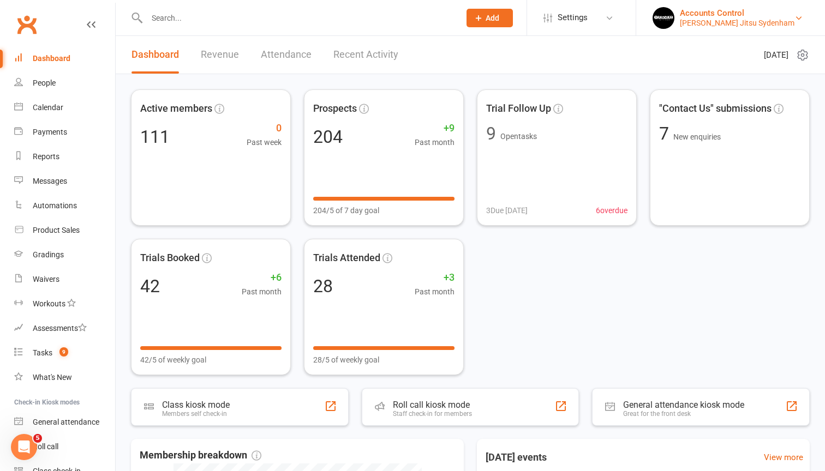
click at [791, 16] on div "Accounts Control" at bounding box center [737, 13] width 115 height 10
click at [49, 280] on div "Waivers" at bounding box center [46, 279] width 27 height 9
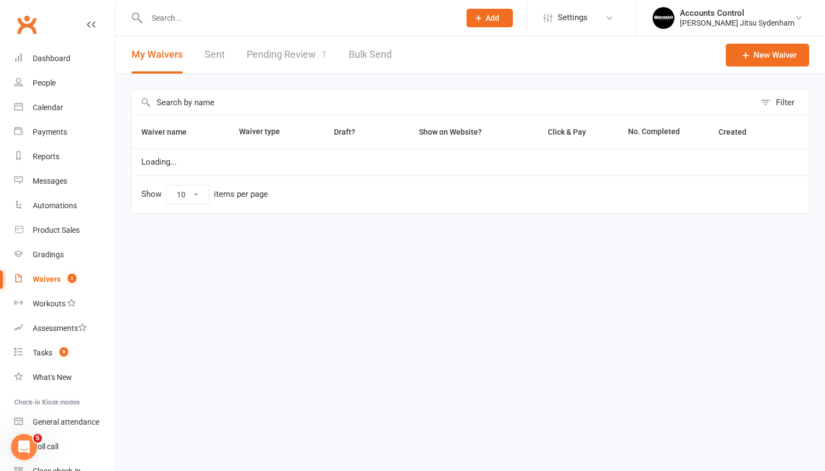
select select "25"
click at [286, 57] on link "Pending Review 1" at bounding box center [287, 55] width 80 height 38
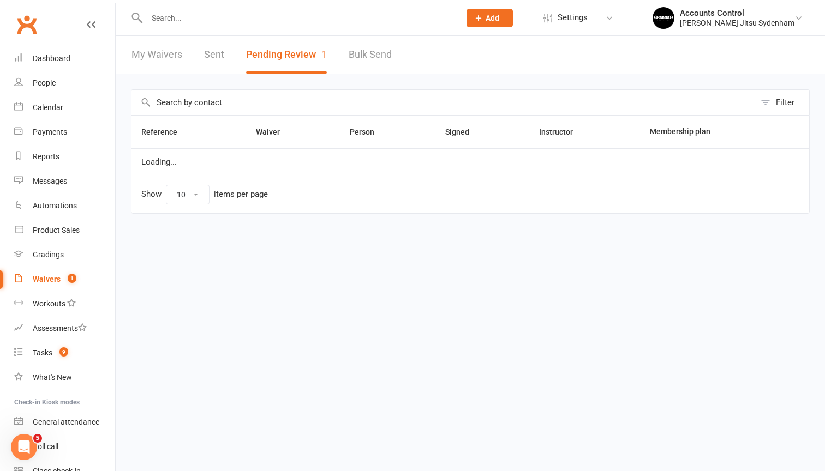
select select "25"
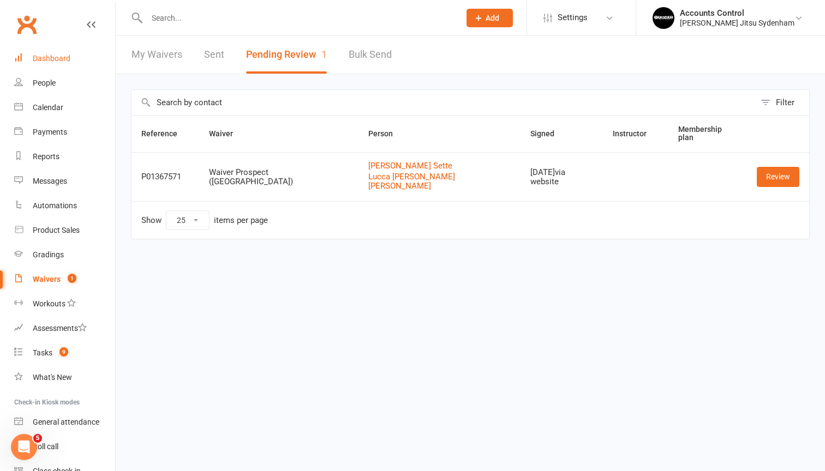
click at [57, 63] on link "Dashboard" at bounding box center [64, 58] width 101 height 25
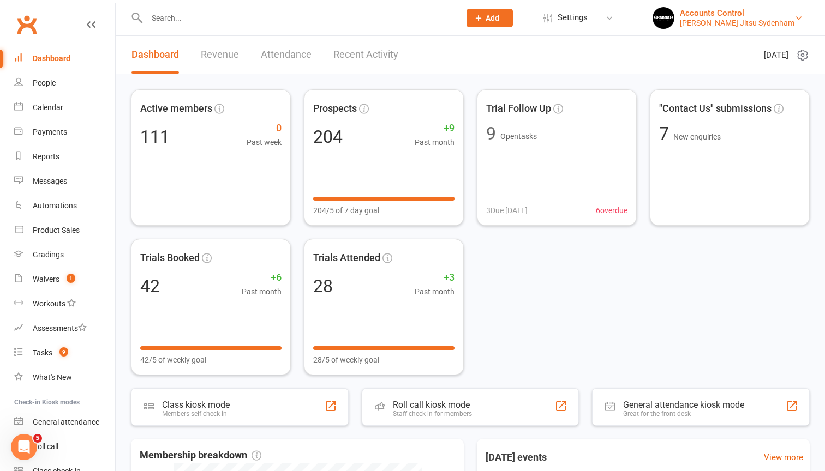
click at [781, 10] on div "Accounts Control" at bounding box center [737, 13] width 115 height 10
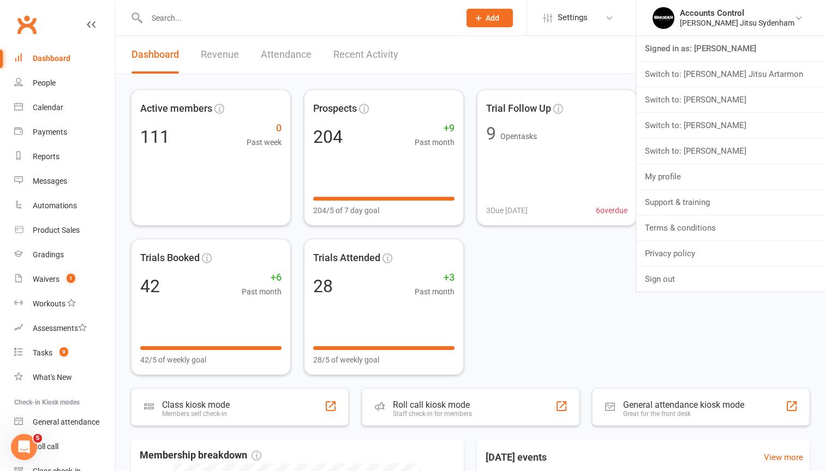
click at [498, 296] on div "Active members 111 0 Past week Prospects 204 +9 Past month 204/5 of 7 day goal …" at bounding box center [470, 232] width 678 height 286
